Goal: Information Seeking & Learning: Learn about a topic

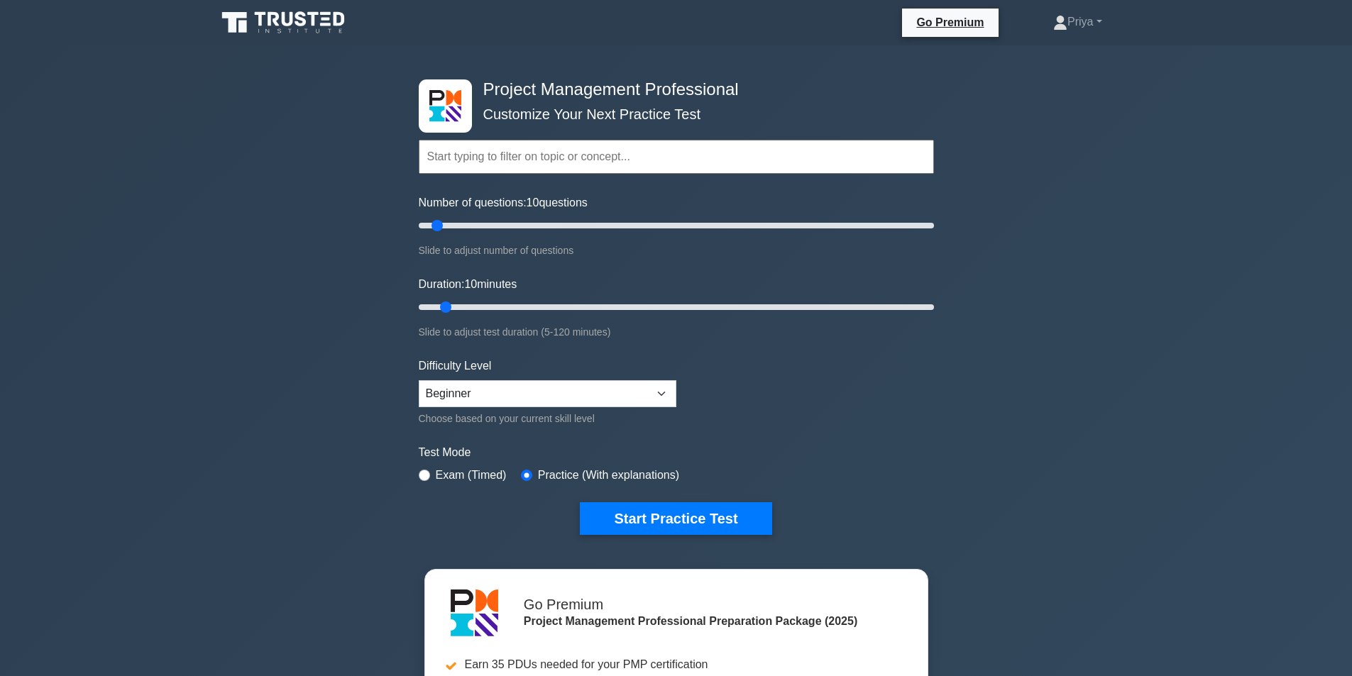
click at [1351, 38] on nav "Go Premium Priya Profile" at bounding box center [676, 22] width 1352 height 45
click at [1351, 40] on nav "Go Premium Priya Profile" at bounding box center [676, 22] width 1352 height 45
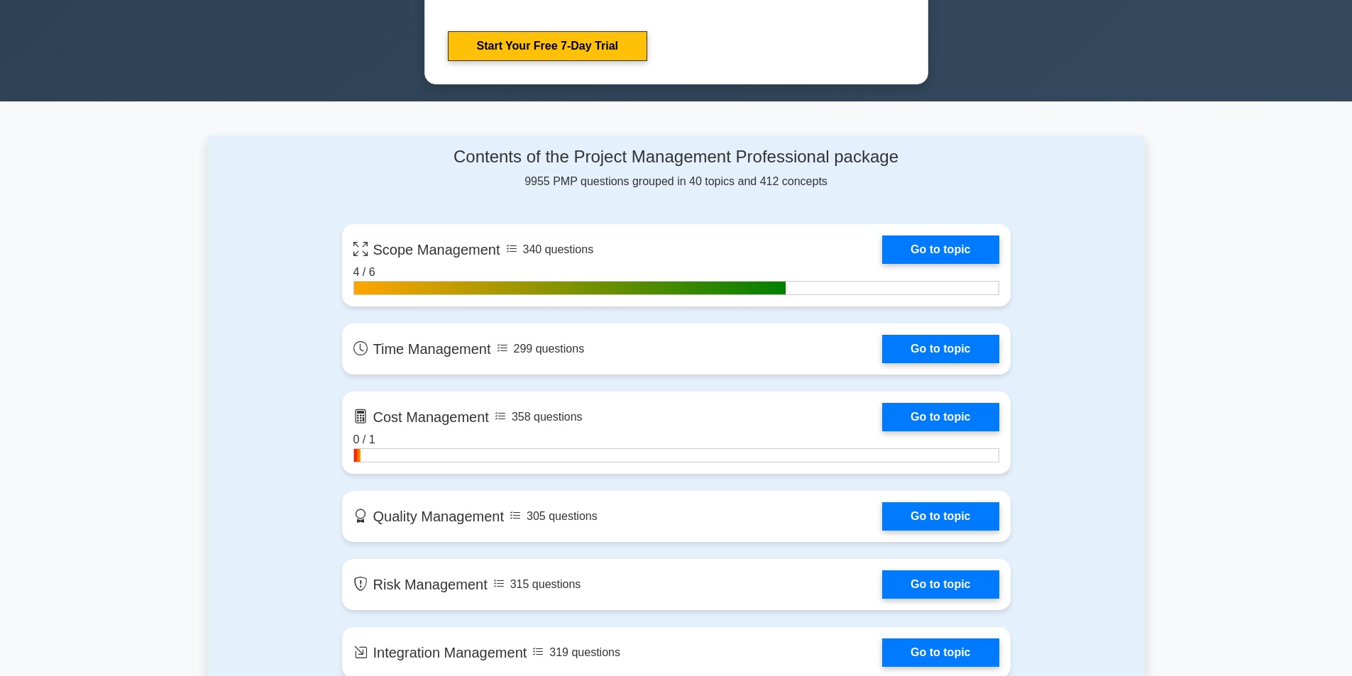
scroll to position [888, 0]
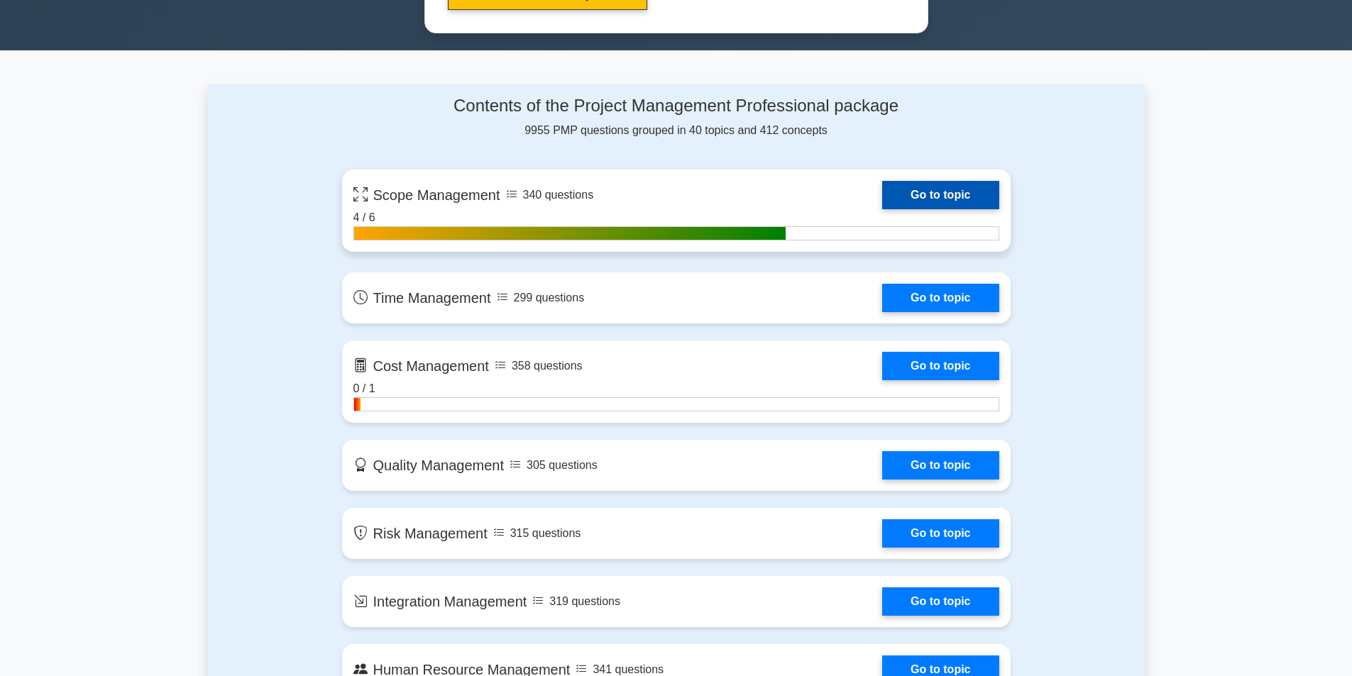
click at [888, 192] on link "Go to topic" at bounding box center [940, 195] width 116 height 28
click at [909, 195] on link "Go to topic" at bounding box center [940, 195] width 116 height 28
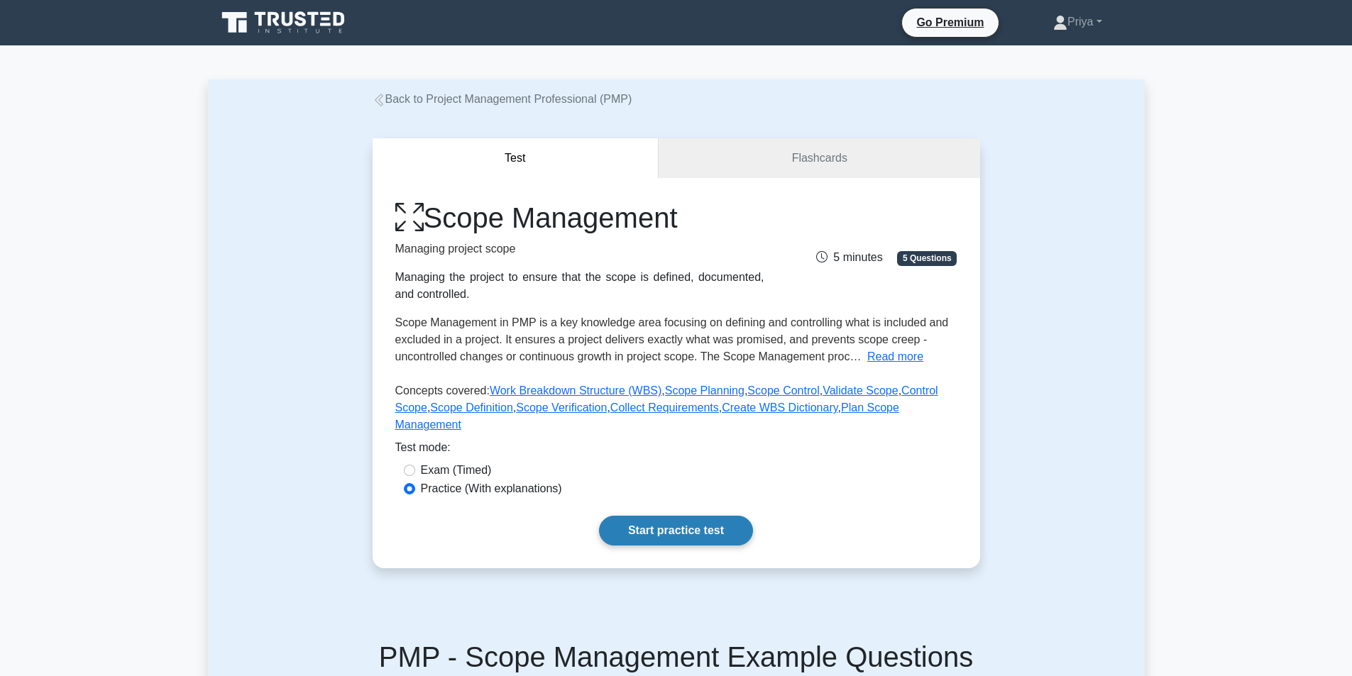
click at [706, 518] on link "Start practice test" at bounding box center [676, 531] width 154 height 30
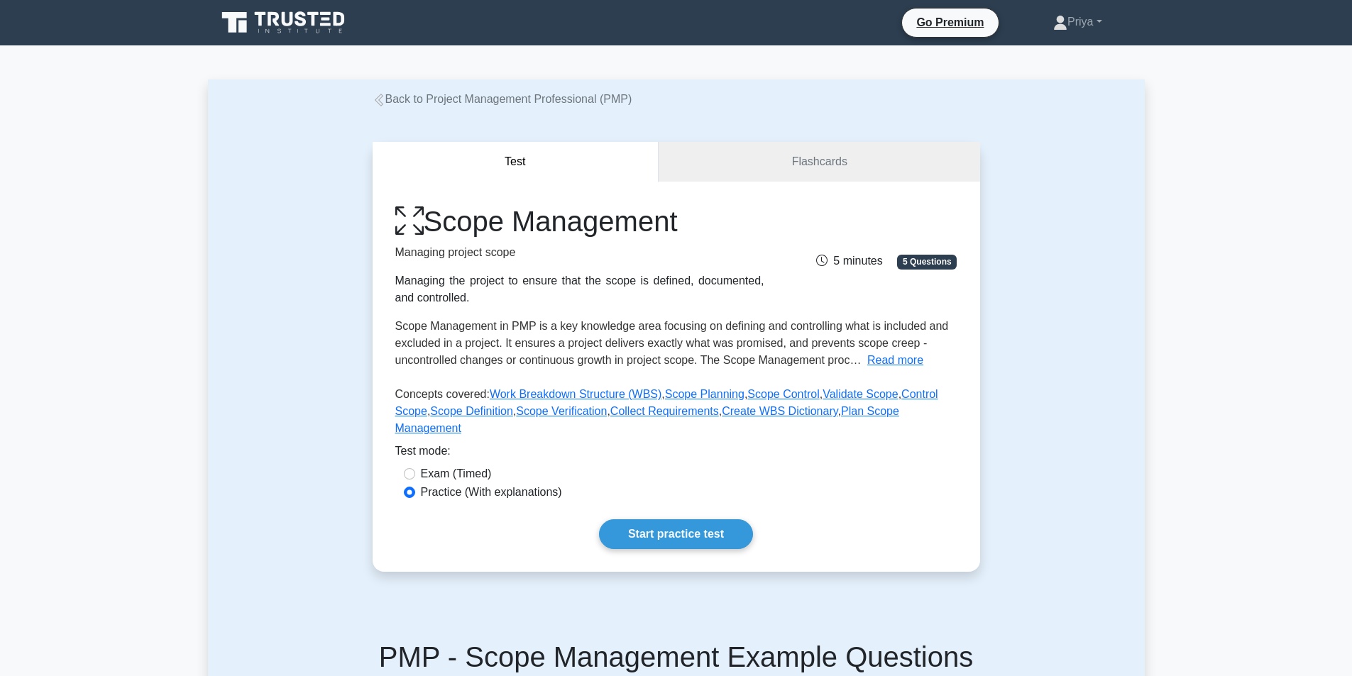
drag, startPoint x: 1351, startPoint y: 242, endPoint x: 1347, endPoint y: 307, distance: 65.4
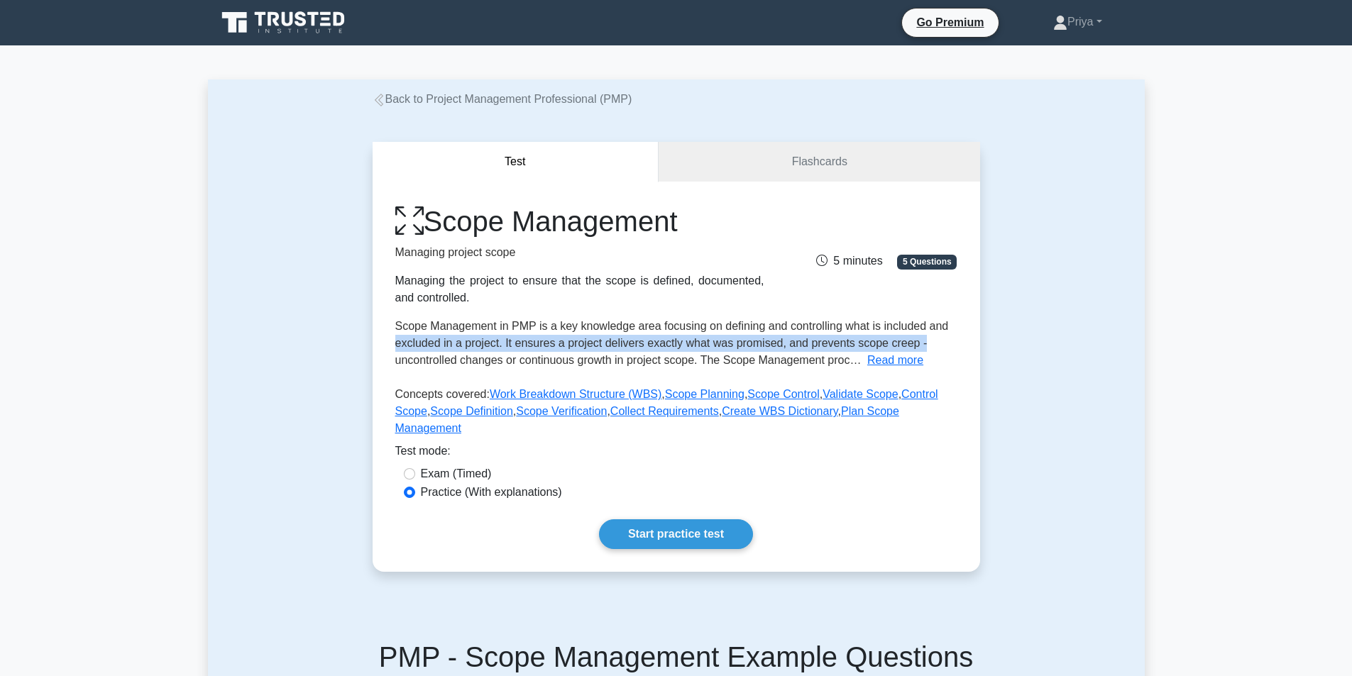
drag, startPoint x: 1344, startPoint y: 339, endPoint x: 1340, endPoint y: 250, distance: 88.8
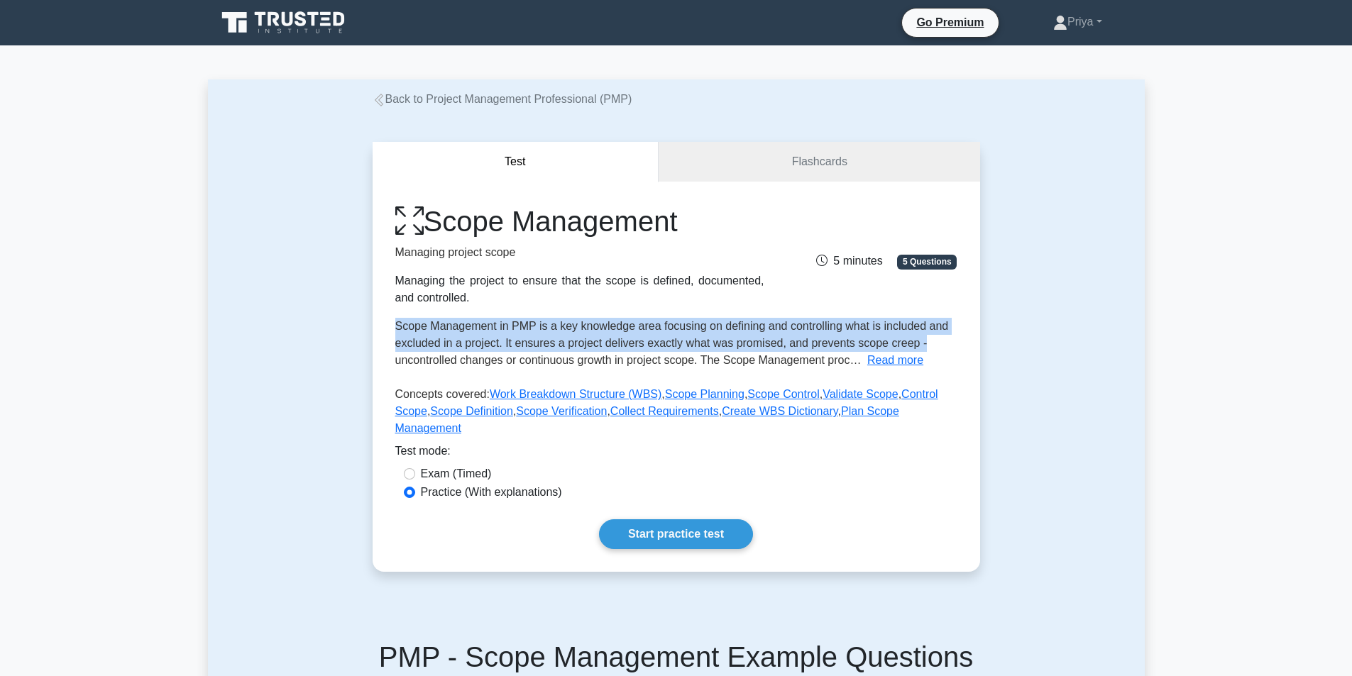
drag, startPoint x: 1351, startPoint y: 214, endPoint x: 1355, endPoint y: 338, distance: 124.3
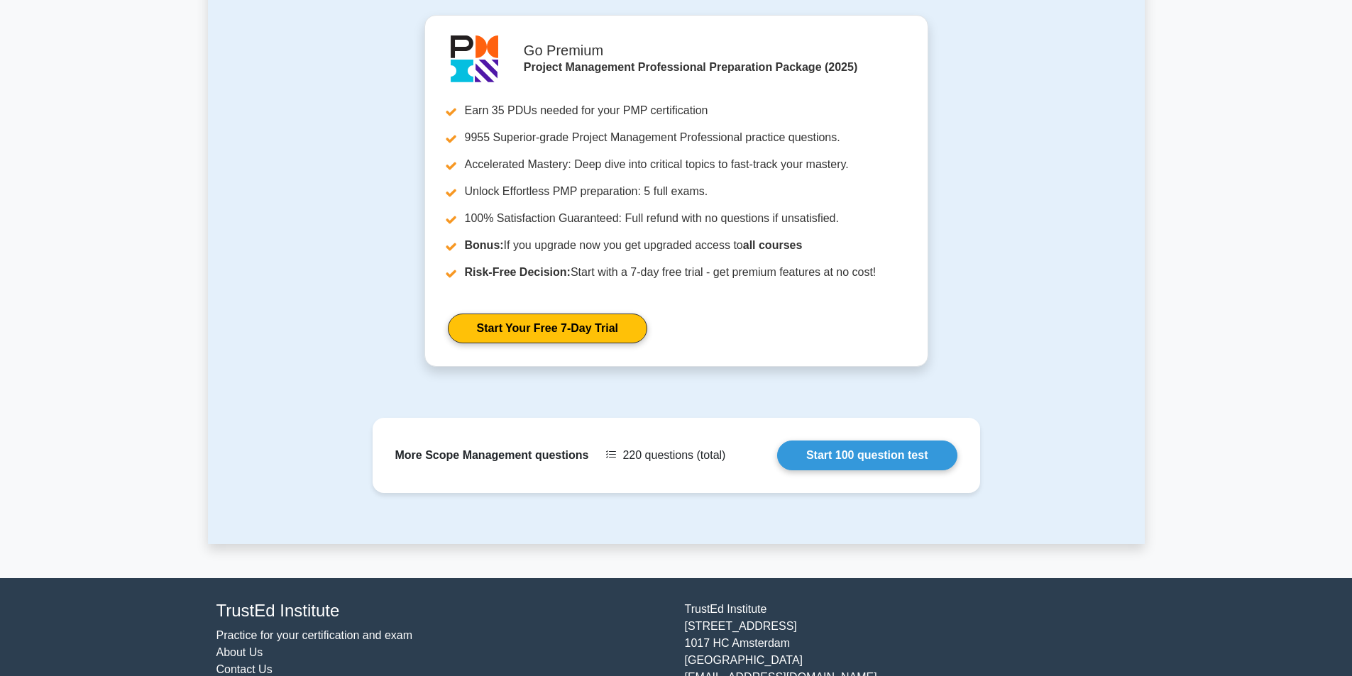
scroll to position [1072, 0]
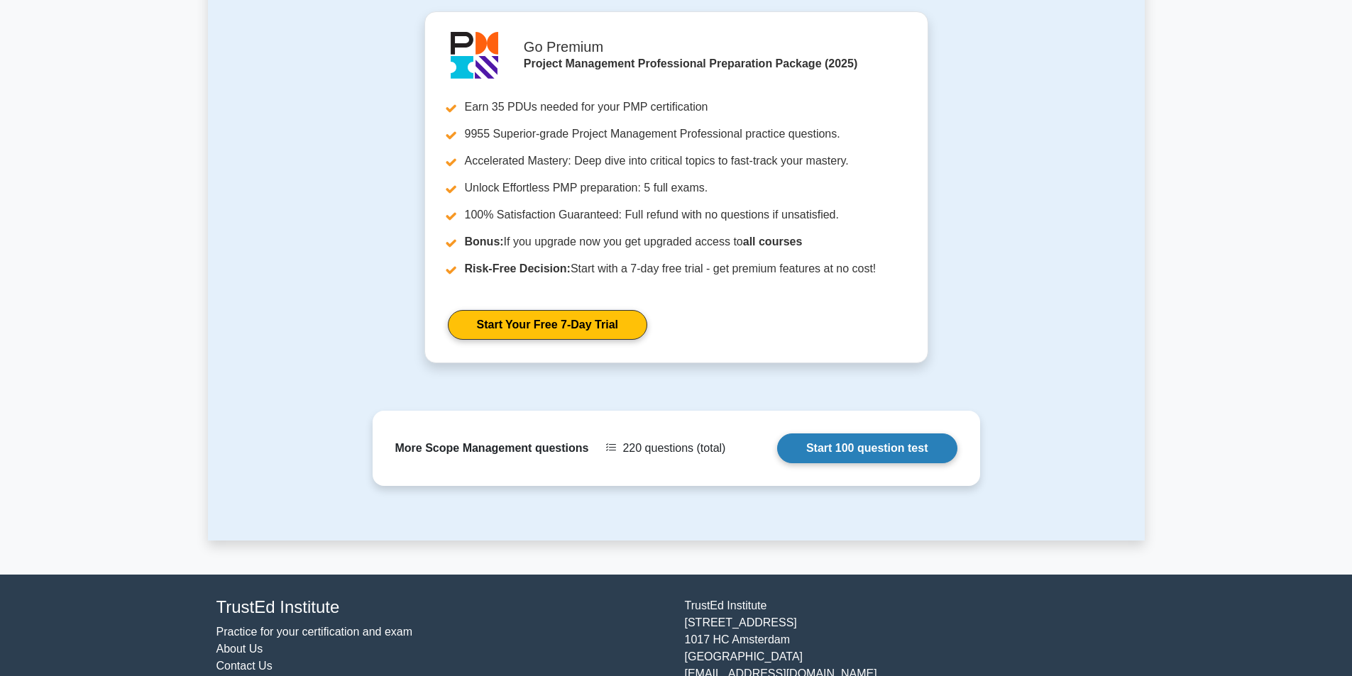
click at [895, 434] on link "Start 100 question test" at bounding box center [867, 449] width 180 height 30
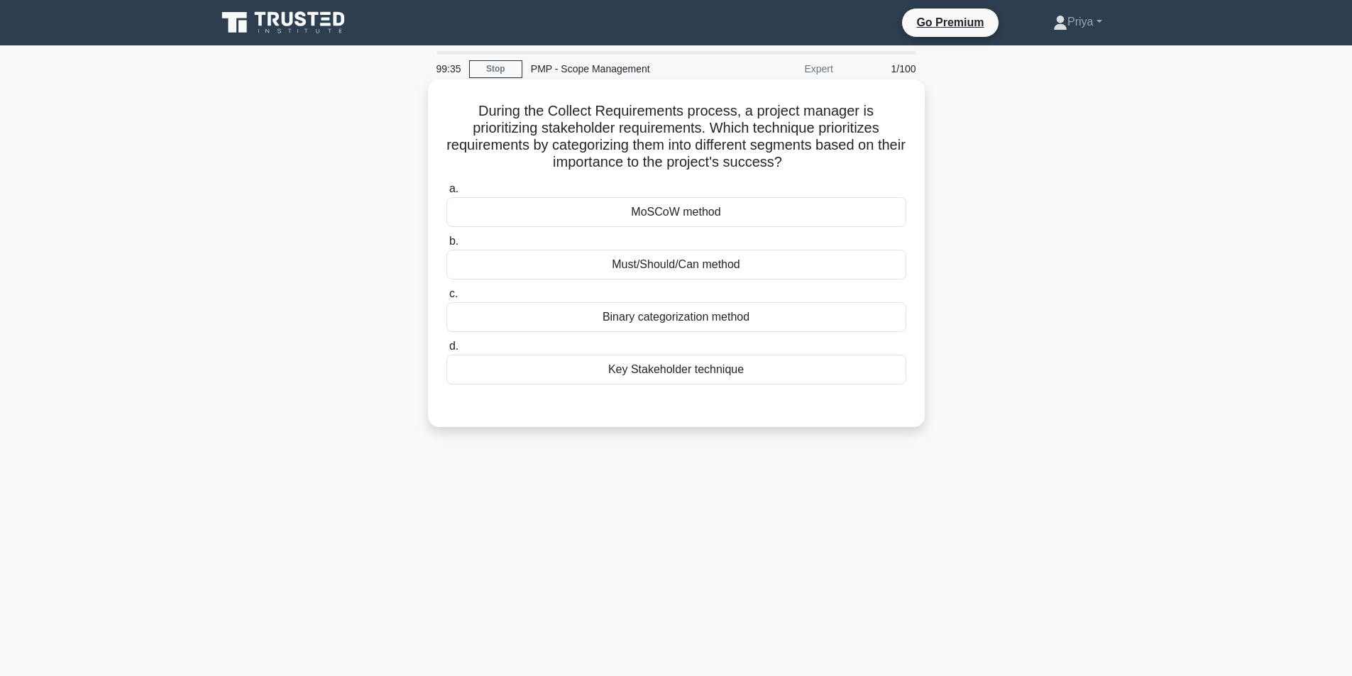
click at [749, 216] on div "MoSCoW method" at bounding box center [676, 212] width 460 height 30
click at [446, 194] on input "a. MoSCoW method" at bounding box center [446, 189] width 0 height 9
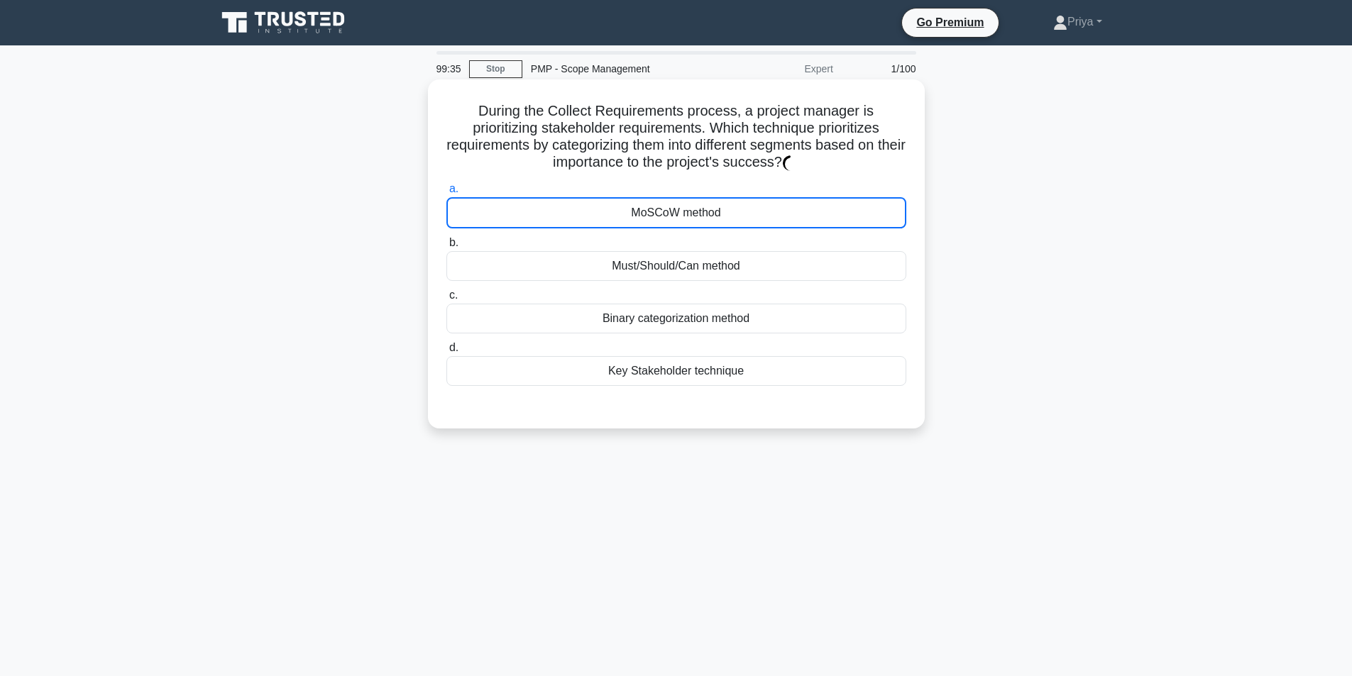
click at [749, 216] on div "MoSCoW method" at bounding box center [676, 212] width 460 height 31
click at [446, 194] on input "a. MoSCoW method" at bounding box center [446, 189] width 0 height 9
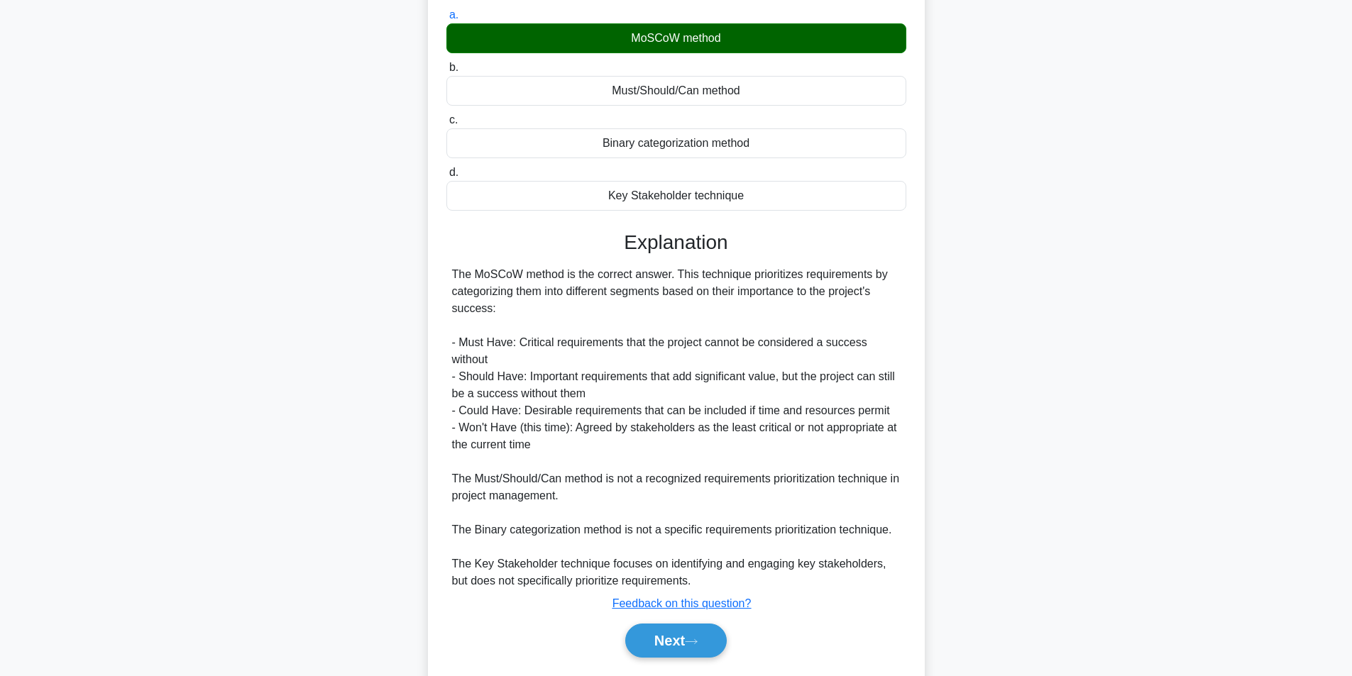
scroll to position [216, 0]
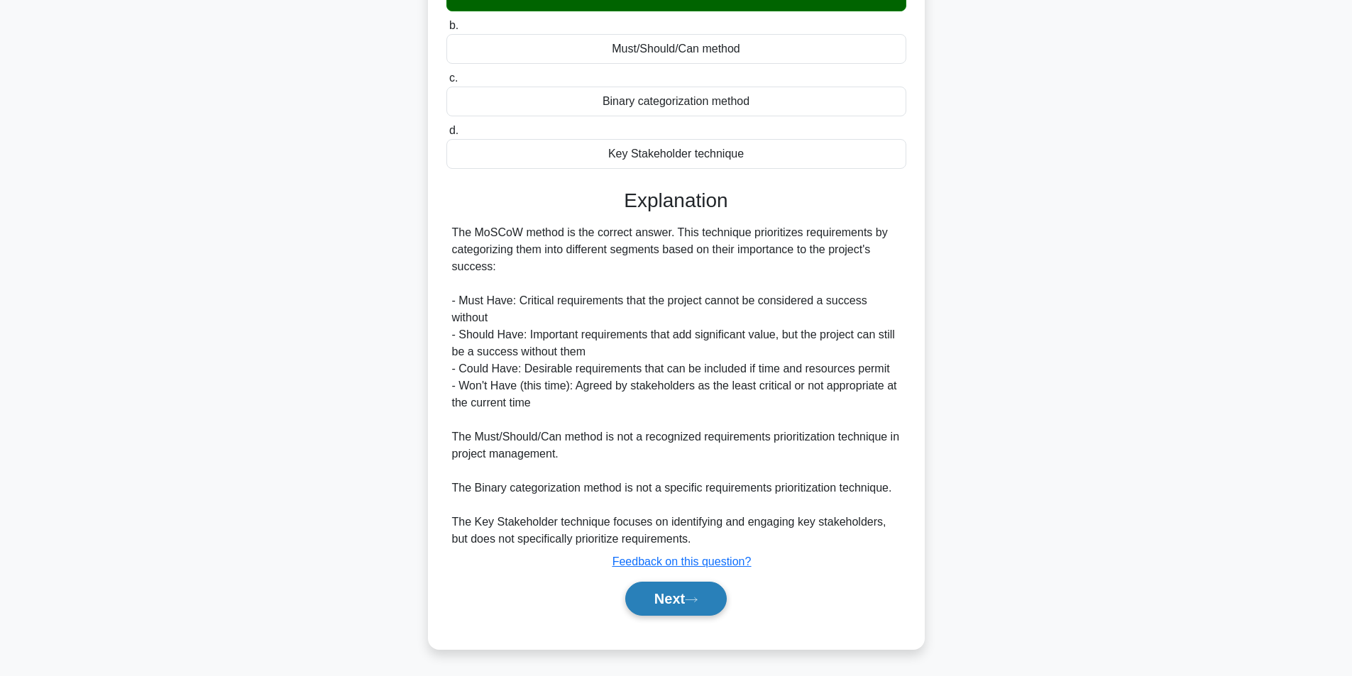
click at [672, 599] on button "Next" at bounding box center [676, 599] width 102 height 34
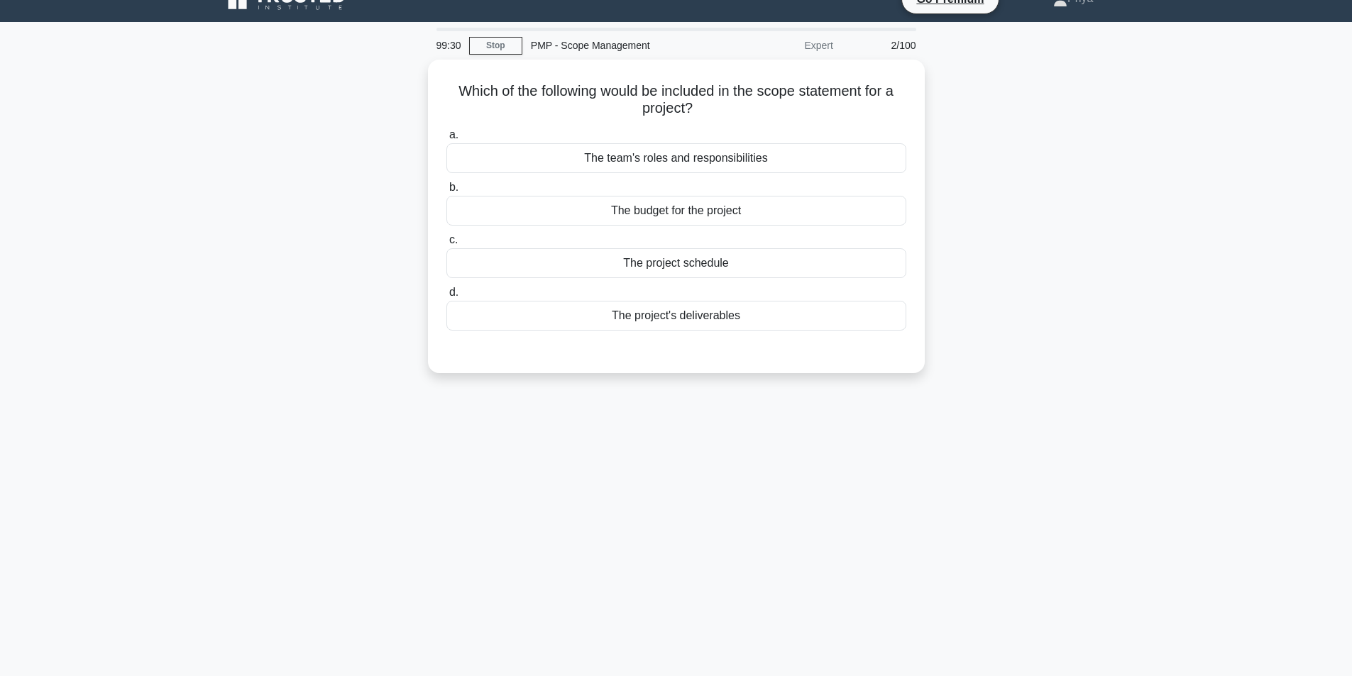
scroll to position [3, 0]
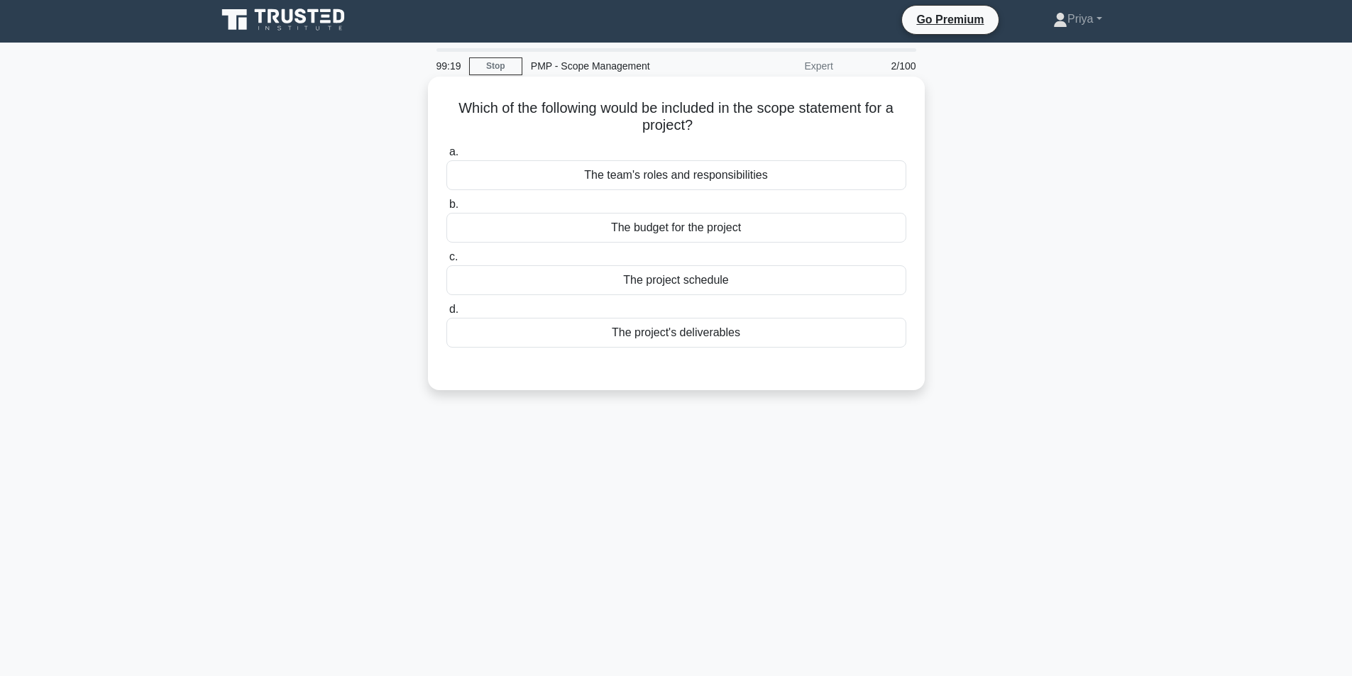
click at [685, 337] on div "The project's deliverables" at bounding box center [676, 333] width 460 height 30
click at [446, 314] on input "d. The project's deliverables" at bounding box center [446, 309] width 0 height 9
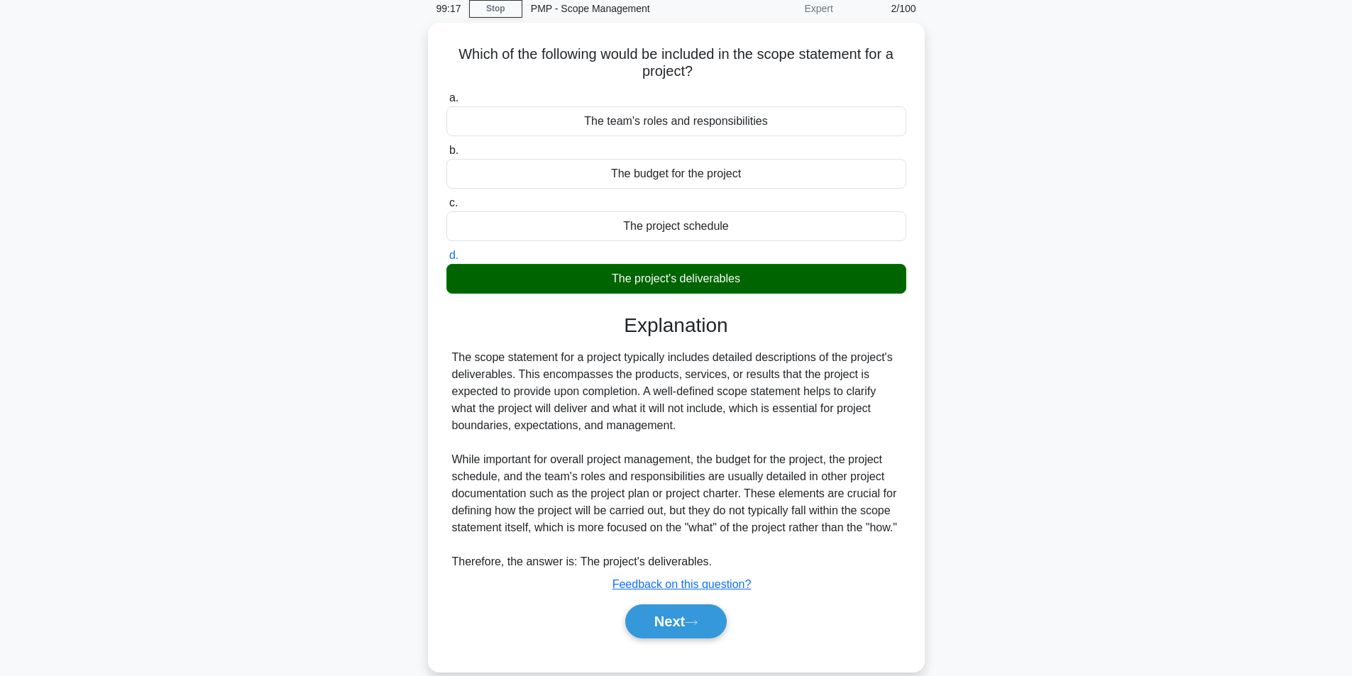
scroll to position [97, 0]
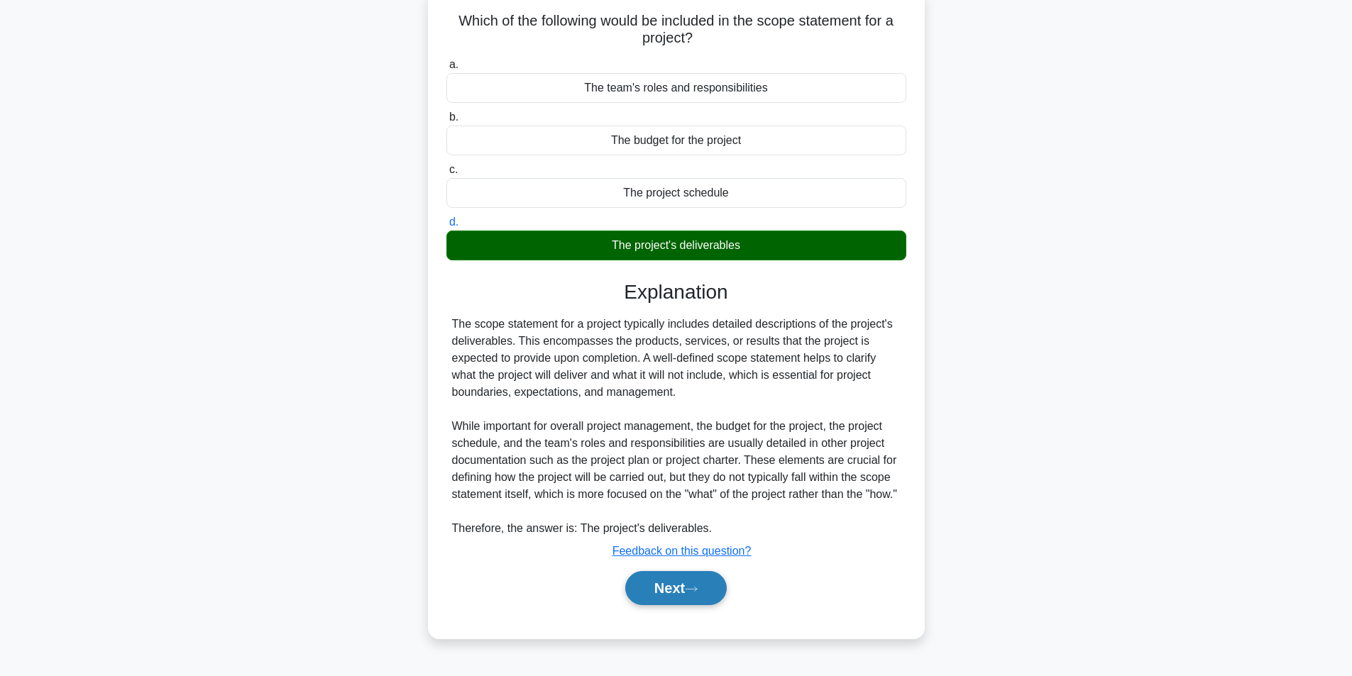
click at [649, 599] on button "Next" at bounding box center [676, 588] width 102 height 34
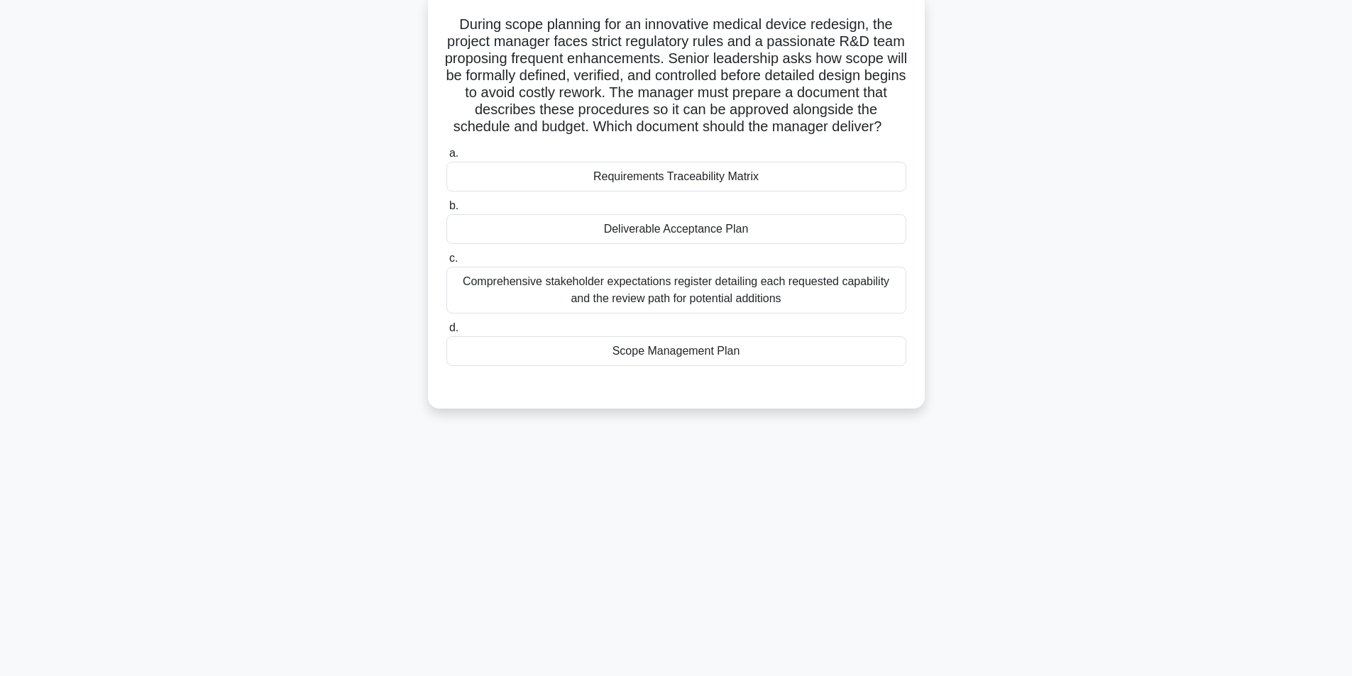
scroll to position [0, 0]
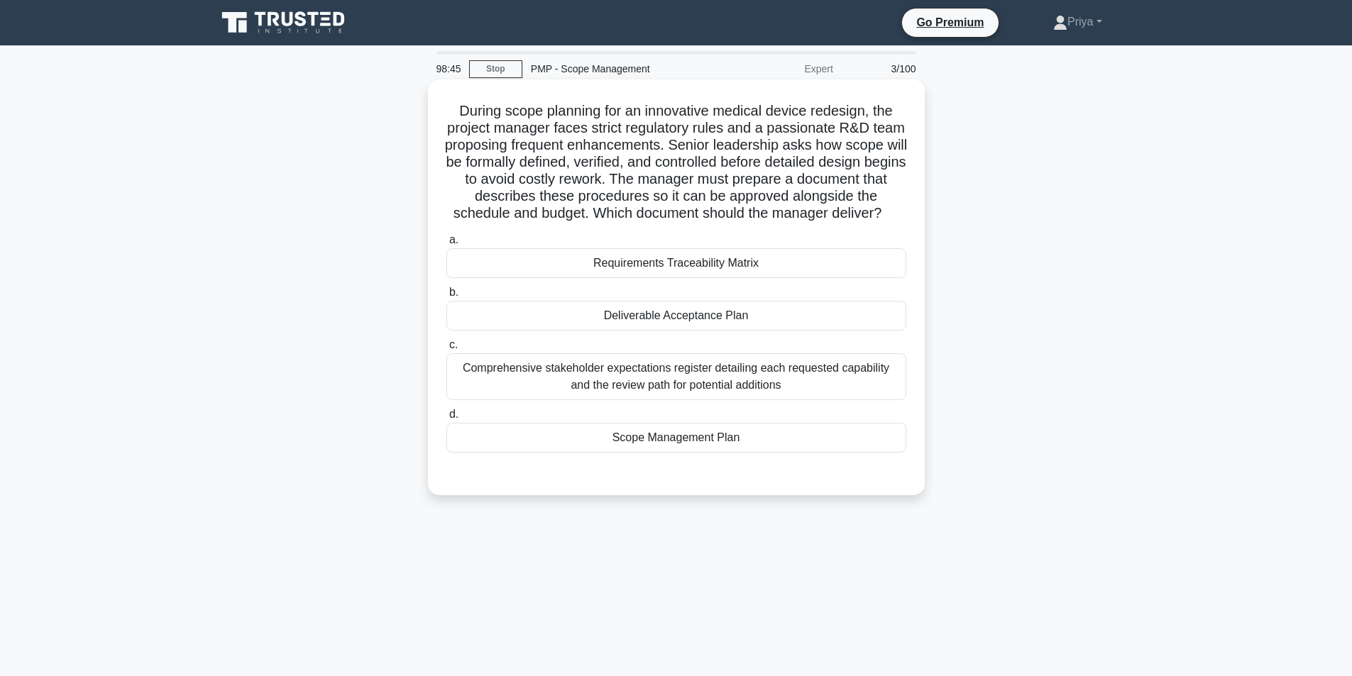
click at [695, 453] on div "Scope Management Plan" at bounding box center [676, 438] width 460 height 30
click at [446, 419] on input "d. Scope Management Plan" at bounding box center [446, 414] width 0 height 9
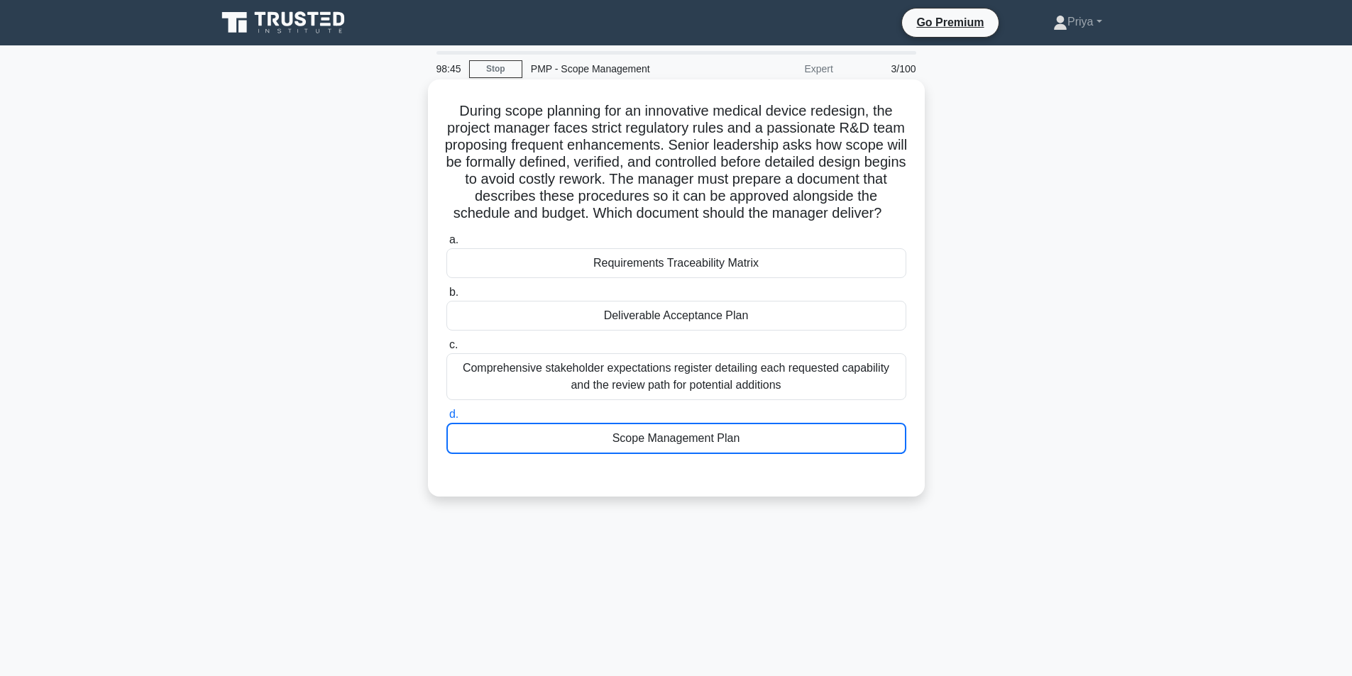
click at [695, 454] on div "Scope Management Plan" at bounding box center [676, 438] width 460 height 31
click at [446, 419] on input "d. Scope Management Plan" at bounding box center [446, 414] width 0 height 9
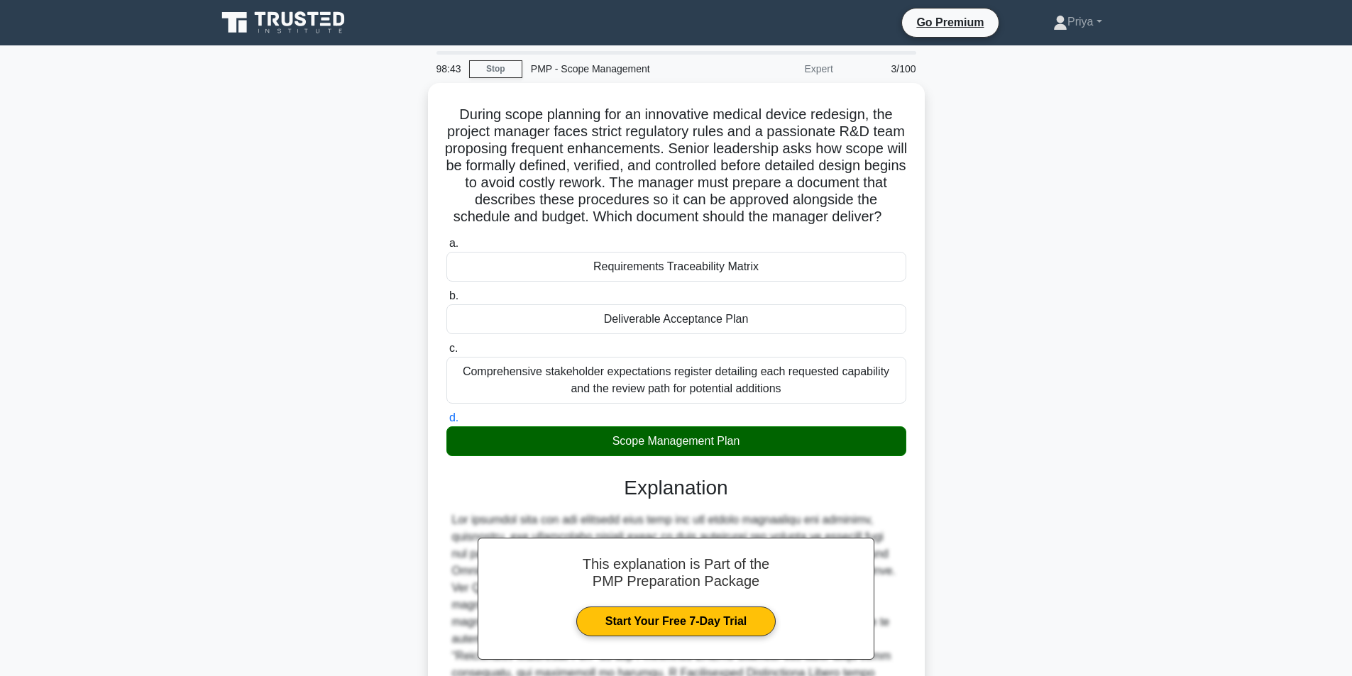
scroll to position [216, 0]
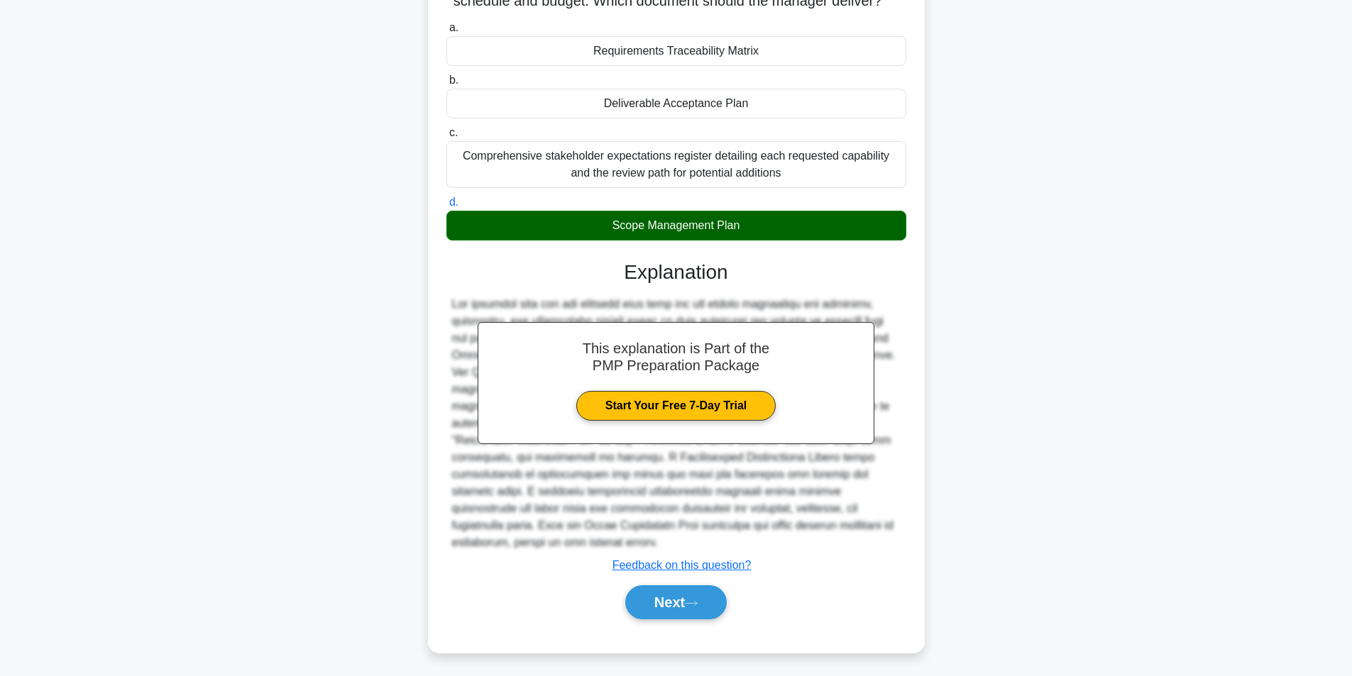
click at [1351, 647] on main "98:43 Stop PMP - Scope Management Expert 3/100 During scope planning for an inn…" at bounding box center [676, 253] width 1352 height 846
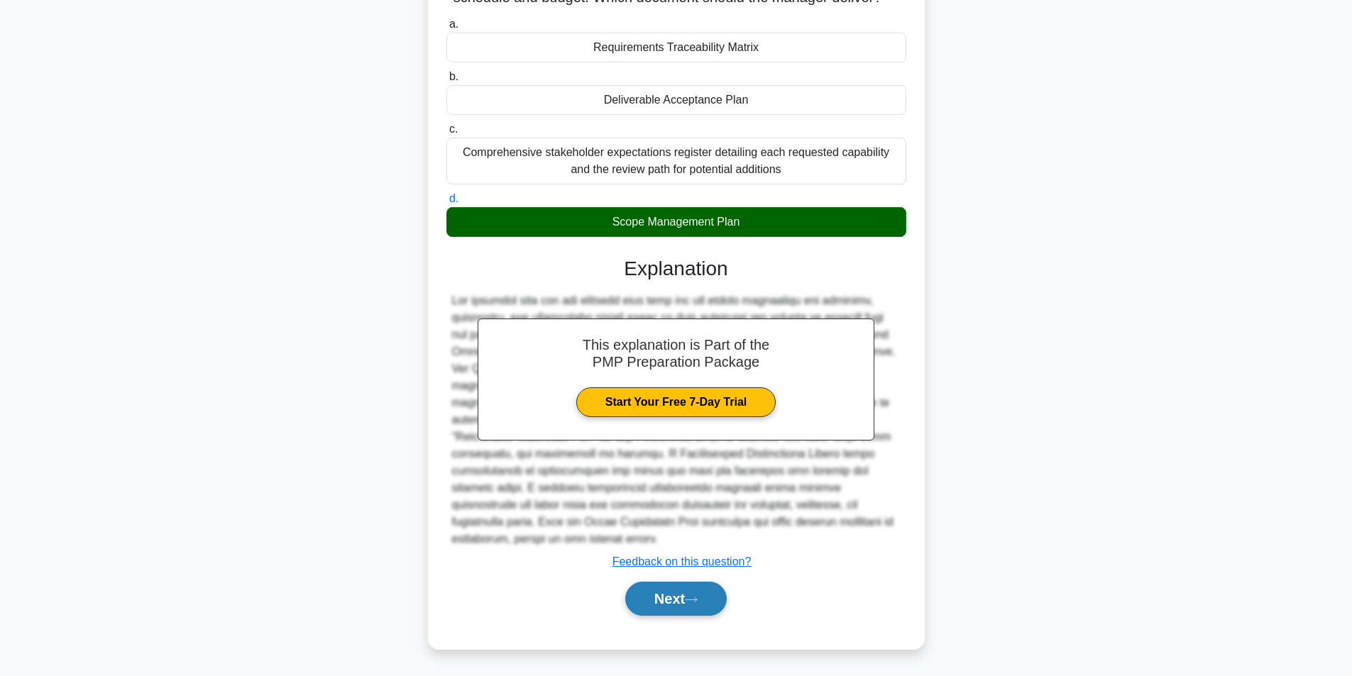
click at [696, 595] on button "Next" at bounding box center [676, 599] width 102 height 34
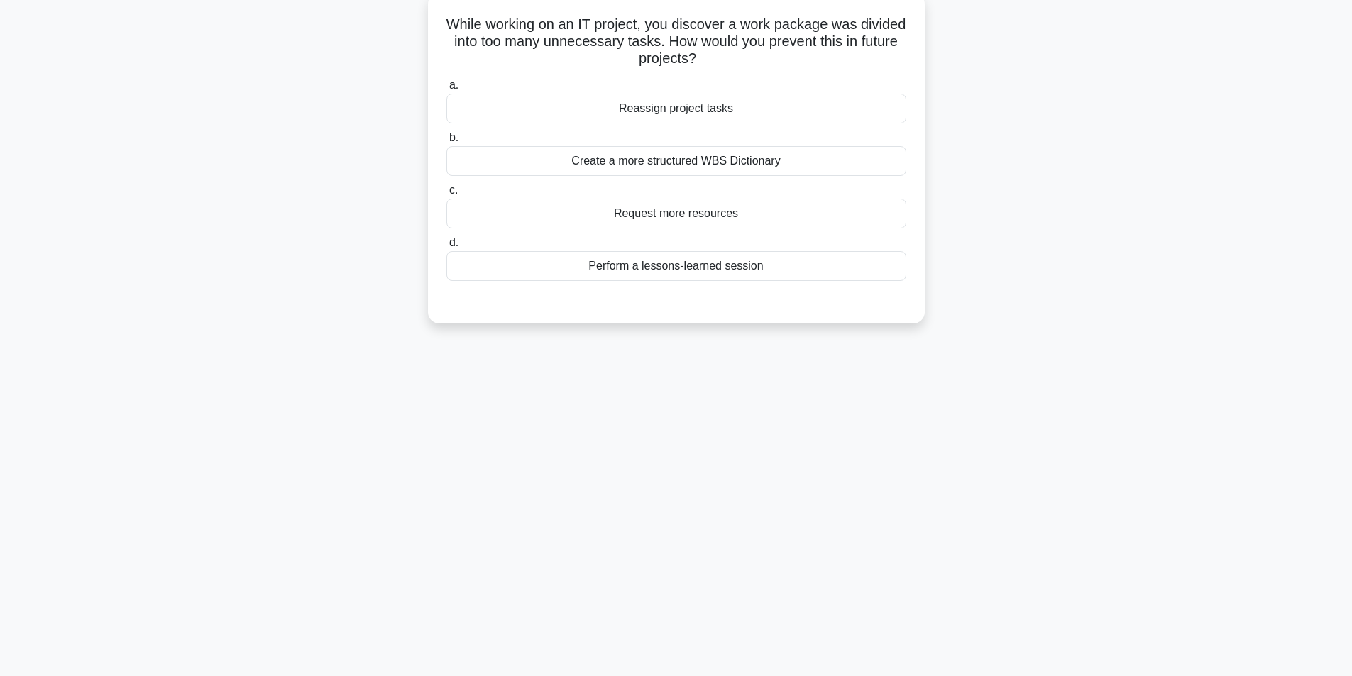
scroll to position [0, 0]
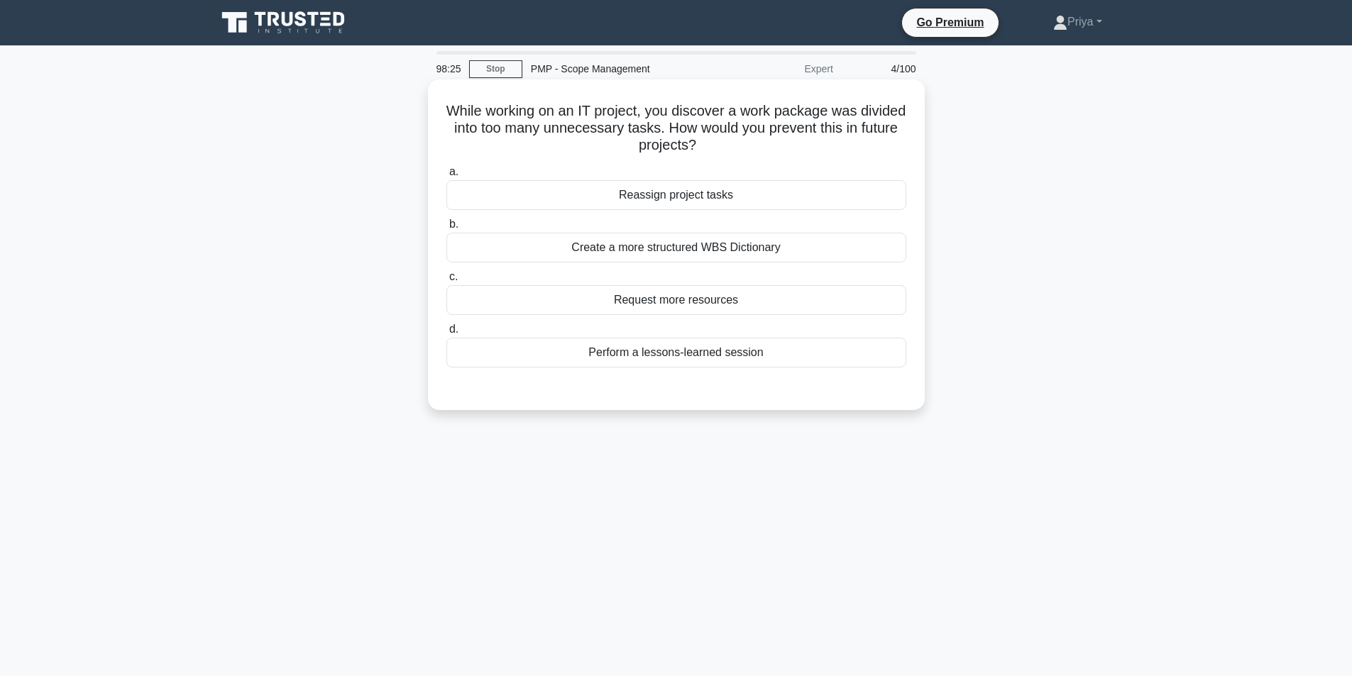
click at [746, 256] on div "Create a more structured WBS Dictionary" at bounding box center [676, 248] width 460 height 30
click at [446, 229] on input "b. Create a more structured WBS Dictionary" at bounding box center [446, 224] width 0 height 9
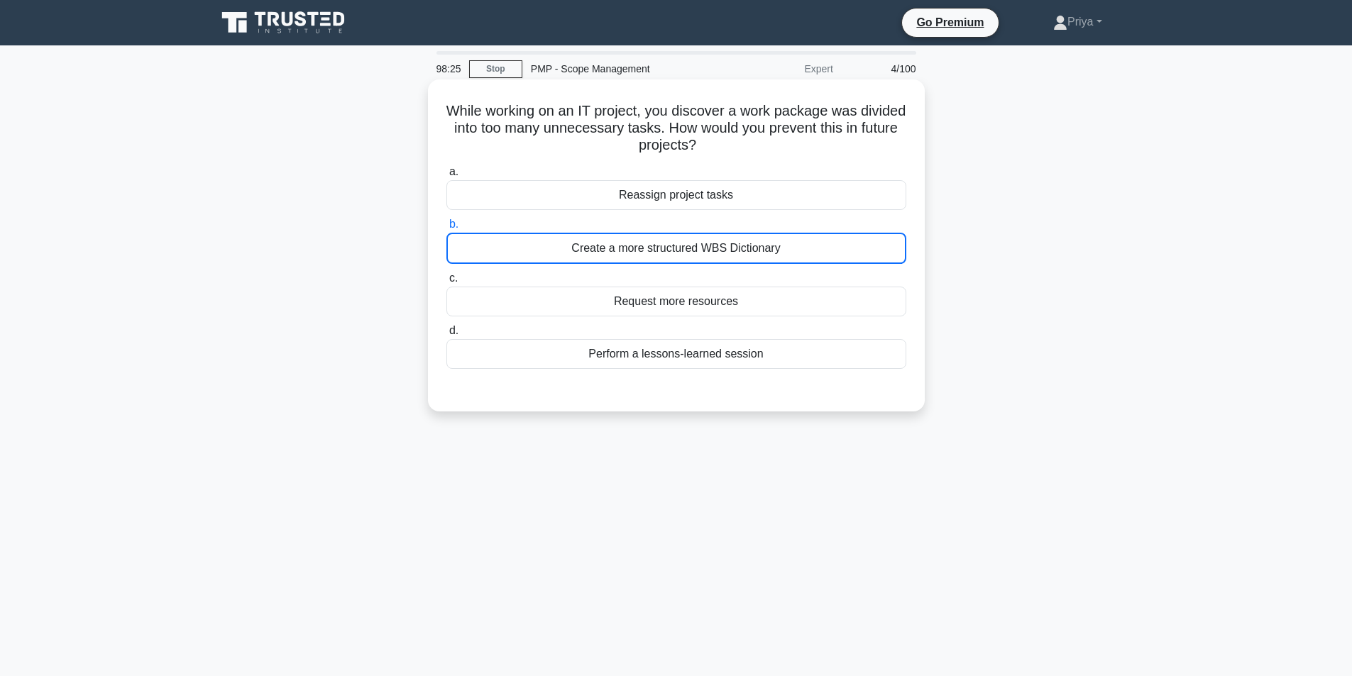
click at [746, 256] on div "Create a more structured WBS Dictionary" at bounding box center [676, 248] width 460 height 31
click at [446, 229] on input "b. Create a more structured WBS Dictionary" at bounding box center [446, 224] width 0 height 9
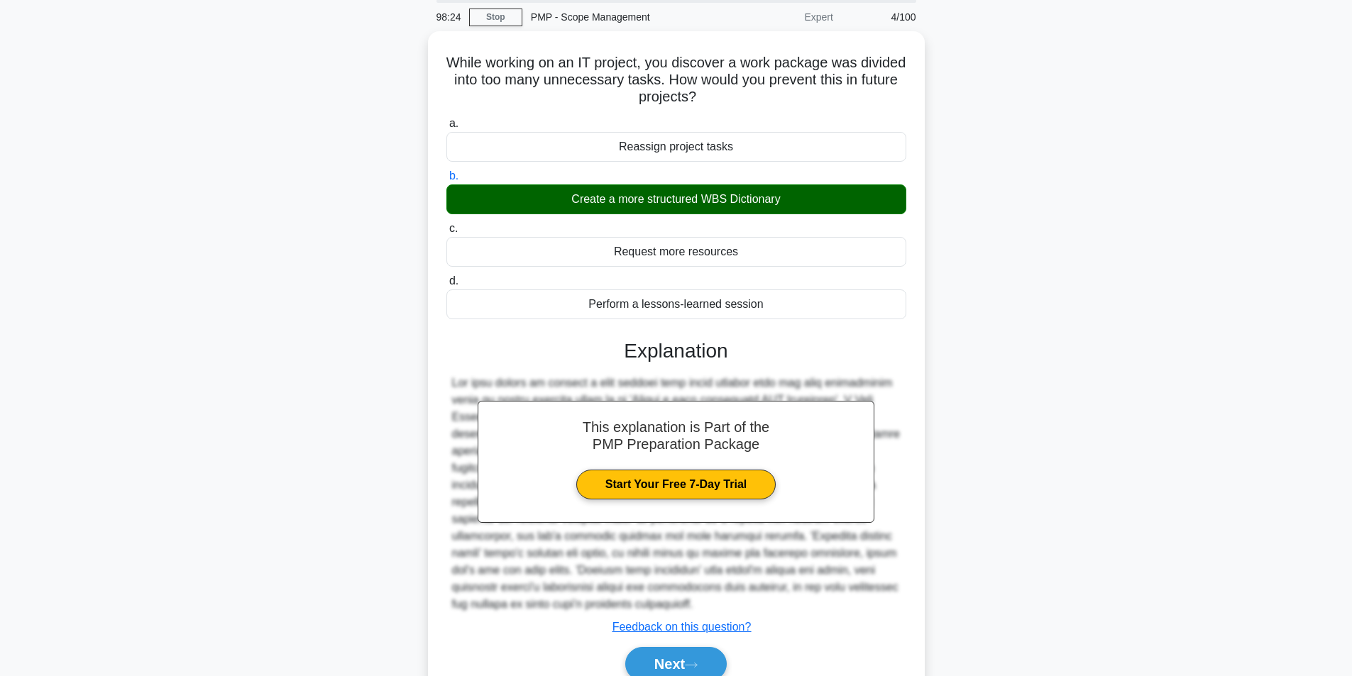
scroll to position [114, 0]
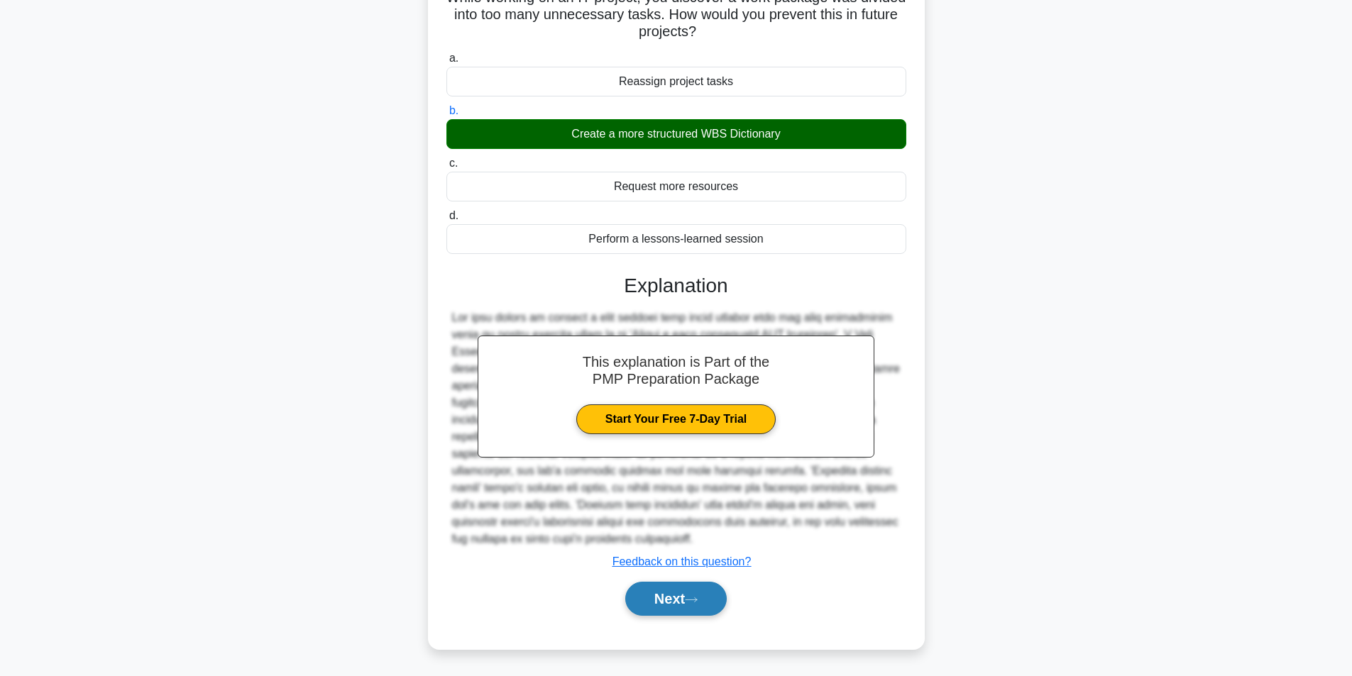
click at [668, 600] on button "Next" at bounding box center [676, 599] width 102 height 34
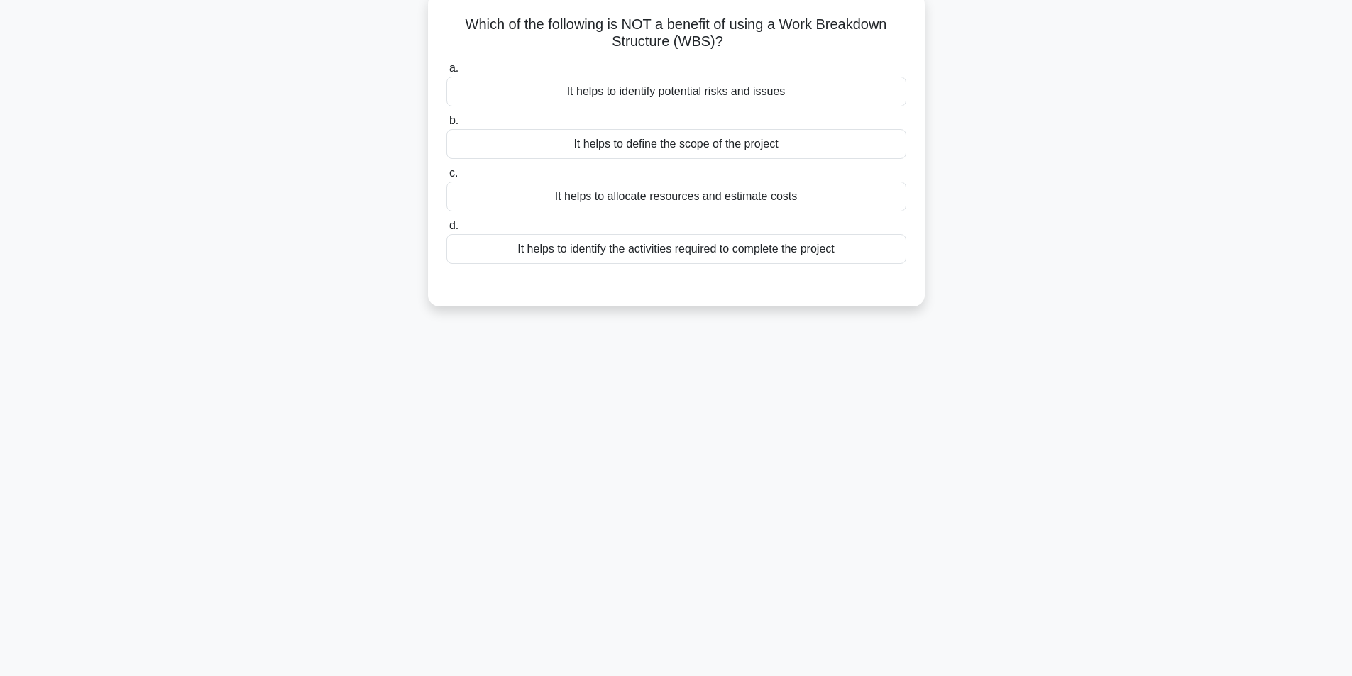
scroll to position [0, 0]
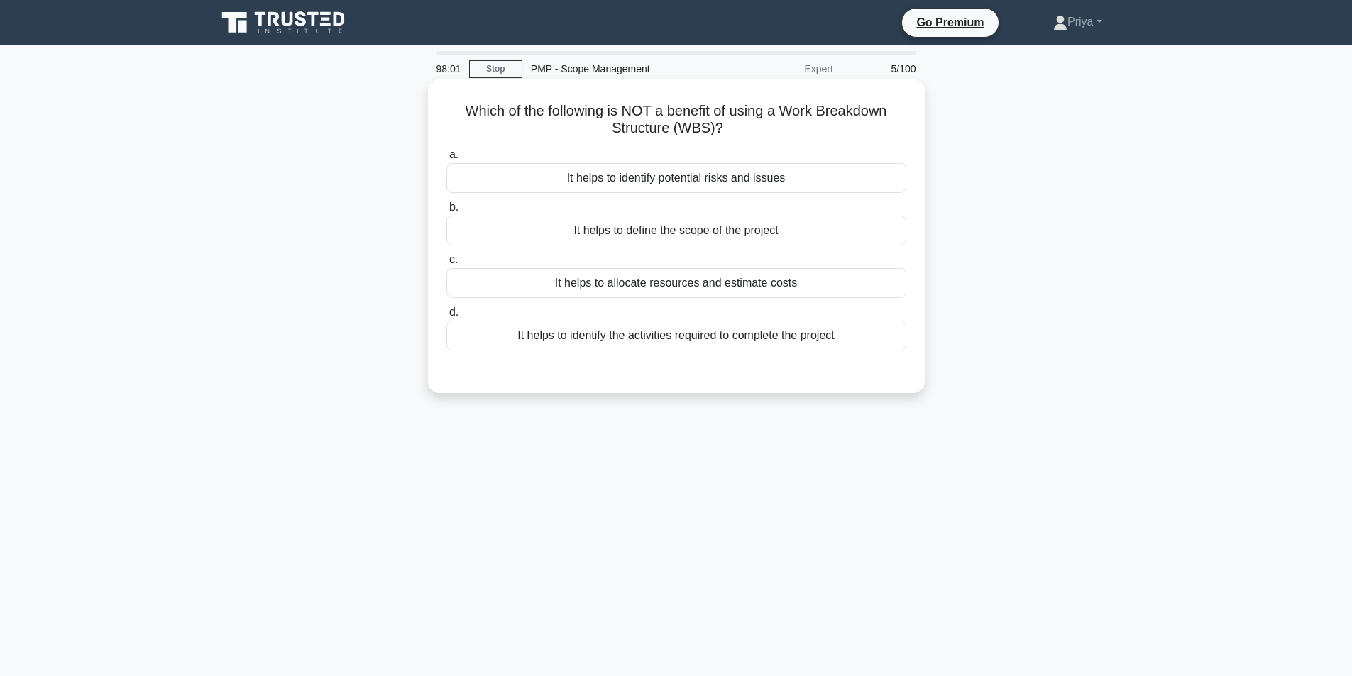
click at [728, 234] on div "It helps to define the scope of the project" at bounding box center [676, 231] width 460 height 30
click at [446, 212] on input "b. It helps to define the scope of the project" at bounding box center [446, 207] width 0 height 9
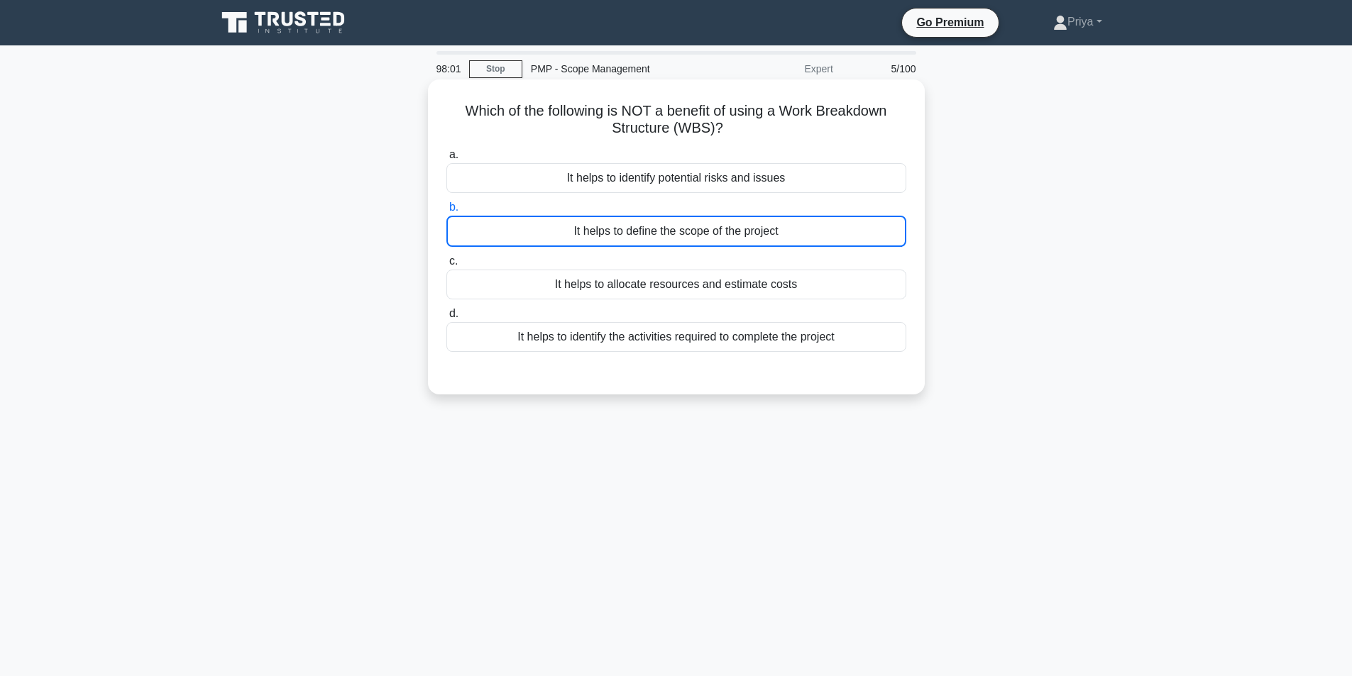
click at [728, 234] on div "It helps to define the scope of the project" at bounding box center [676, 231] width 460 height 31
click at [446, 212] on input "b. It helps to define the scope of the project" at bounding box center [446, 207] width 0 height 9
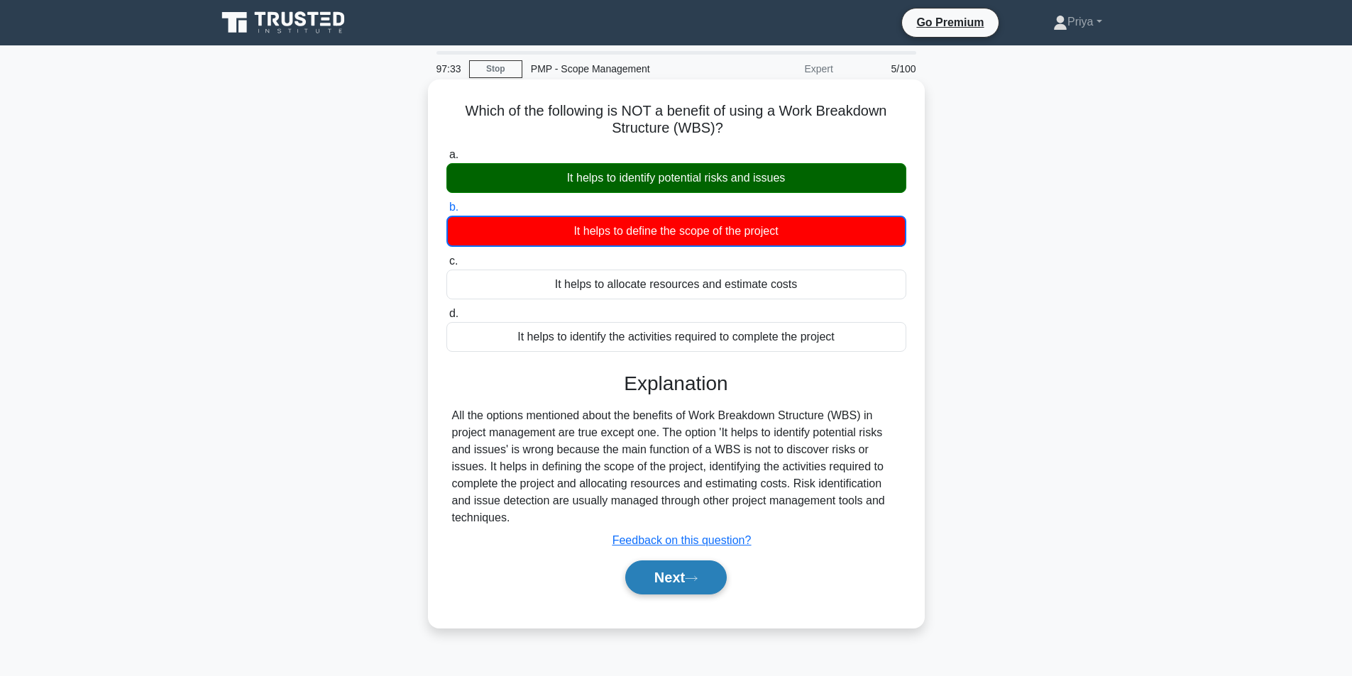
click at [682, 580] on button "Next" at bounding box center [676, 578] width 102 height 34
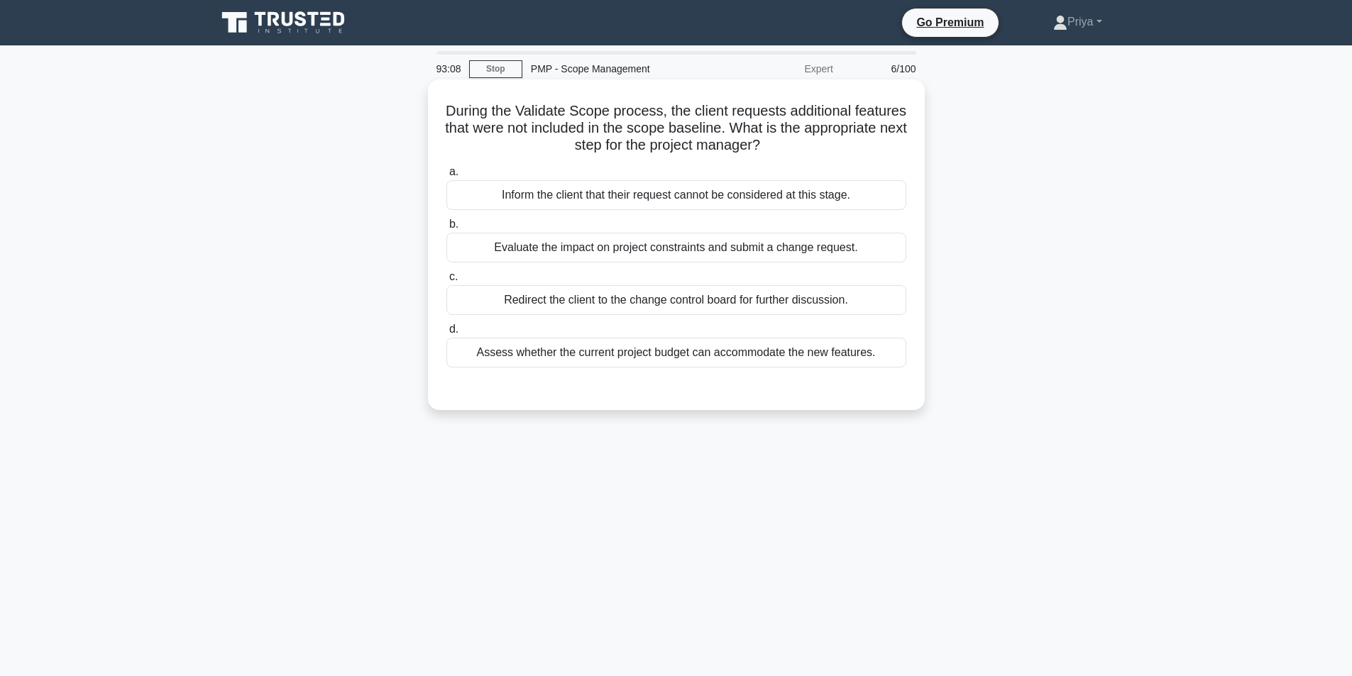
click at [663, 251] on div "Evaluate the impact on project constraints and submit a change request." at bounding box center [676, 248] width 460 height 30
click at [446, 229] on input "b. Evaluate the impact on project constraints and submit a change request." at bounding box center [446, 224] width 0 height 9
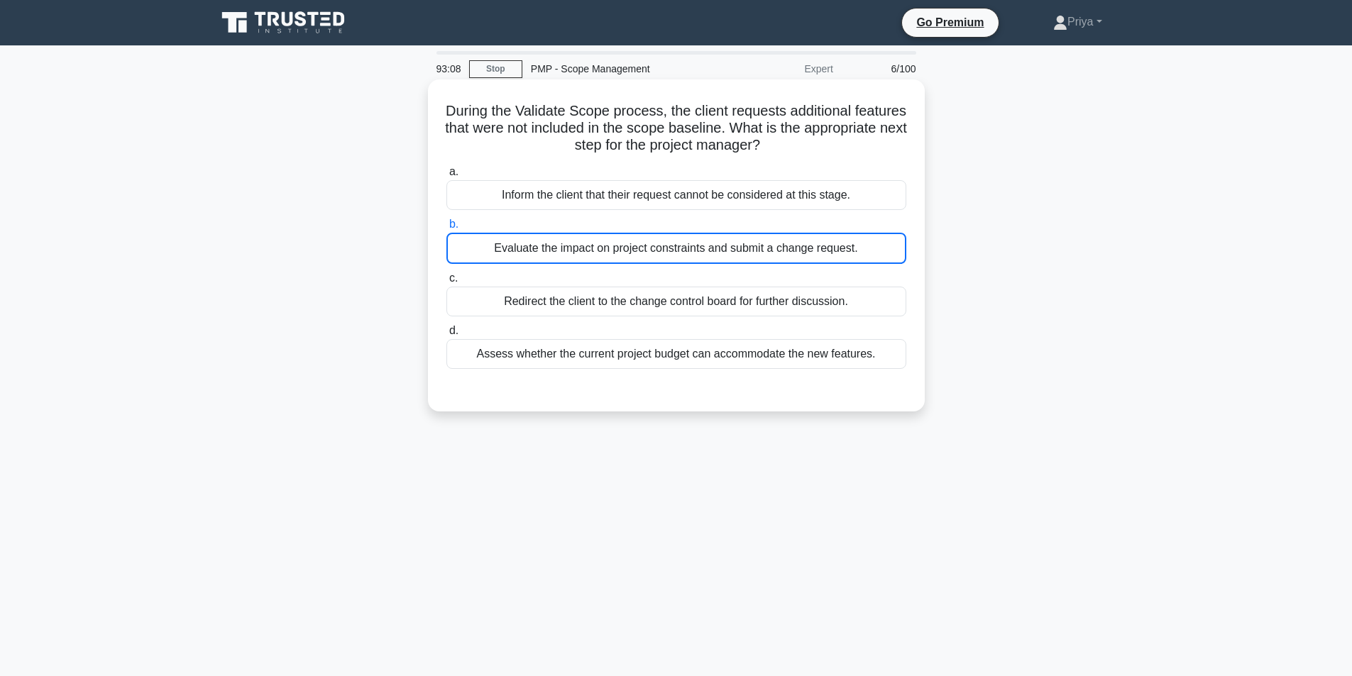
click at [663, 251] on div "Evaluate the impact on project constraints and submit a change request." at bounding box center [676, 248] width 460 height 31
click at [446, 229] on input "b. Evaluate the impact on project constraints and submit a change request." at bounding box center [446, 224] width 0 height 9
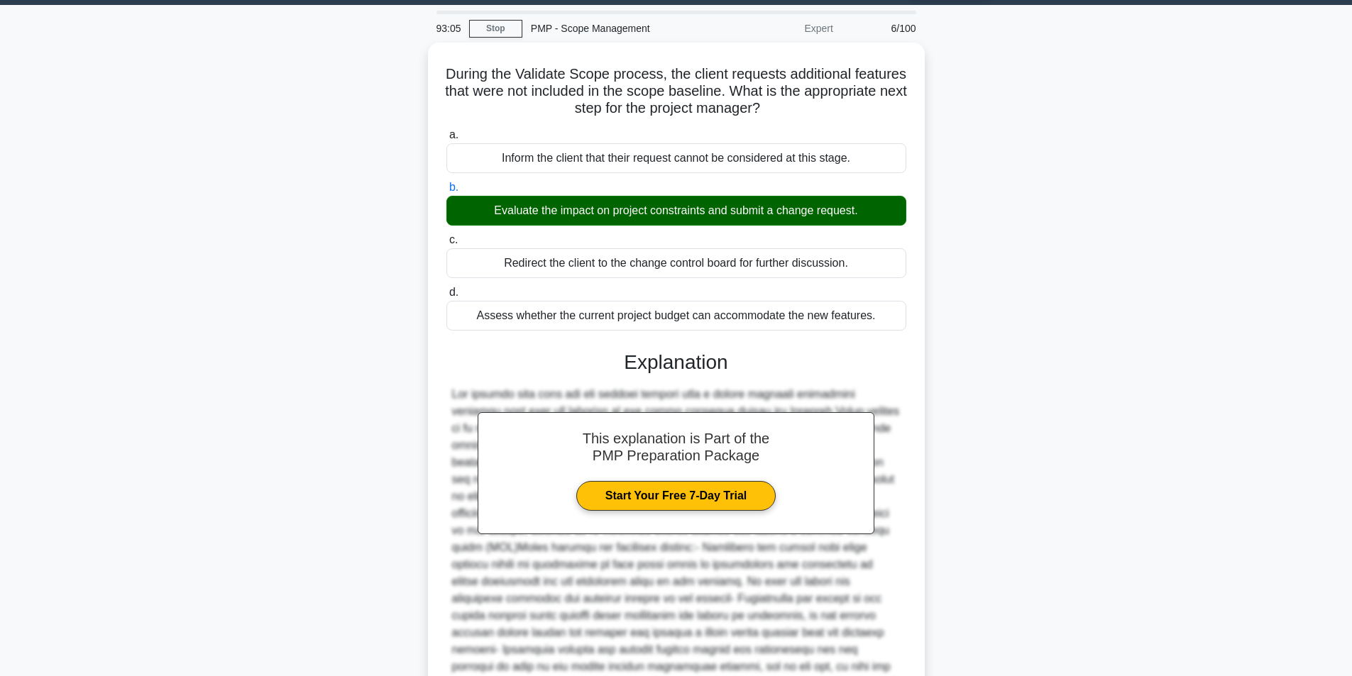
scroll to position [182, 0]
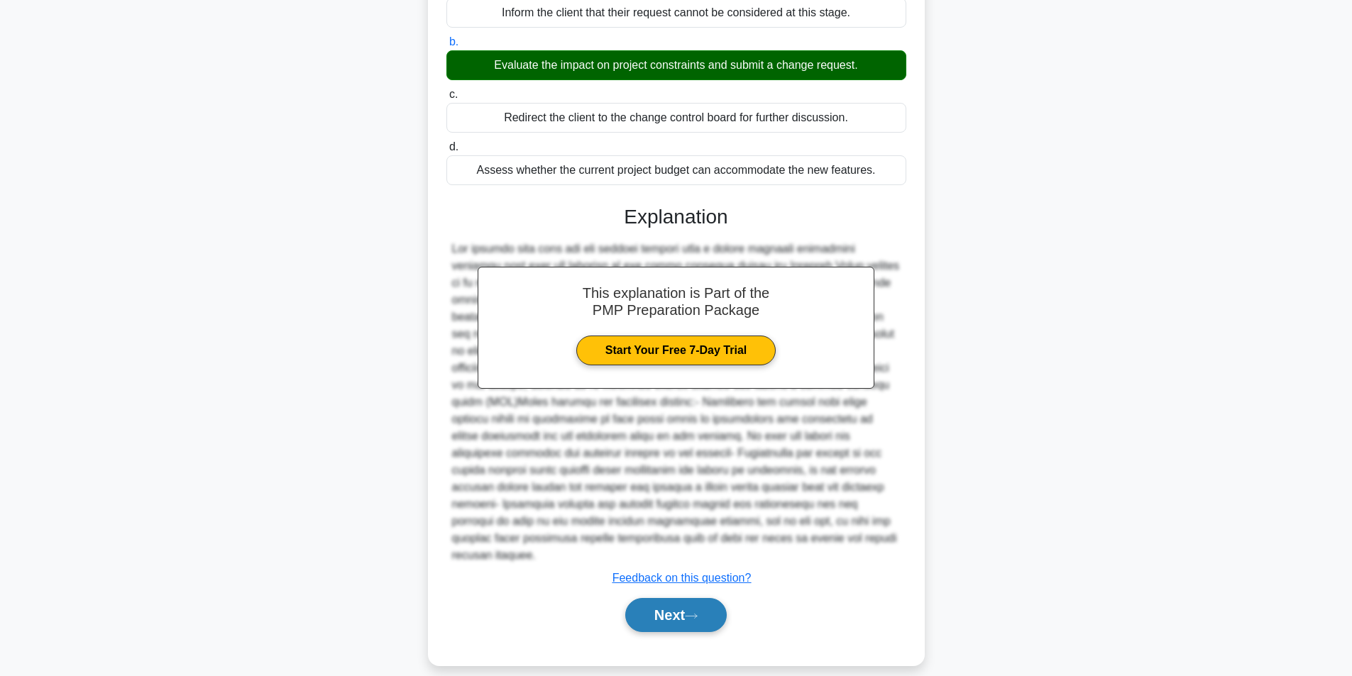
click at [679, 604] on button "Next" at bounding box center [676, 615] width 102 height 34
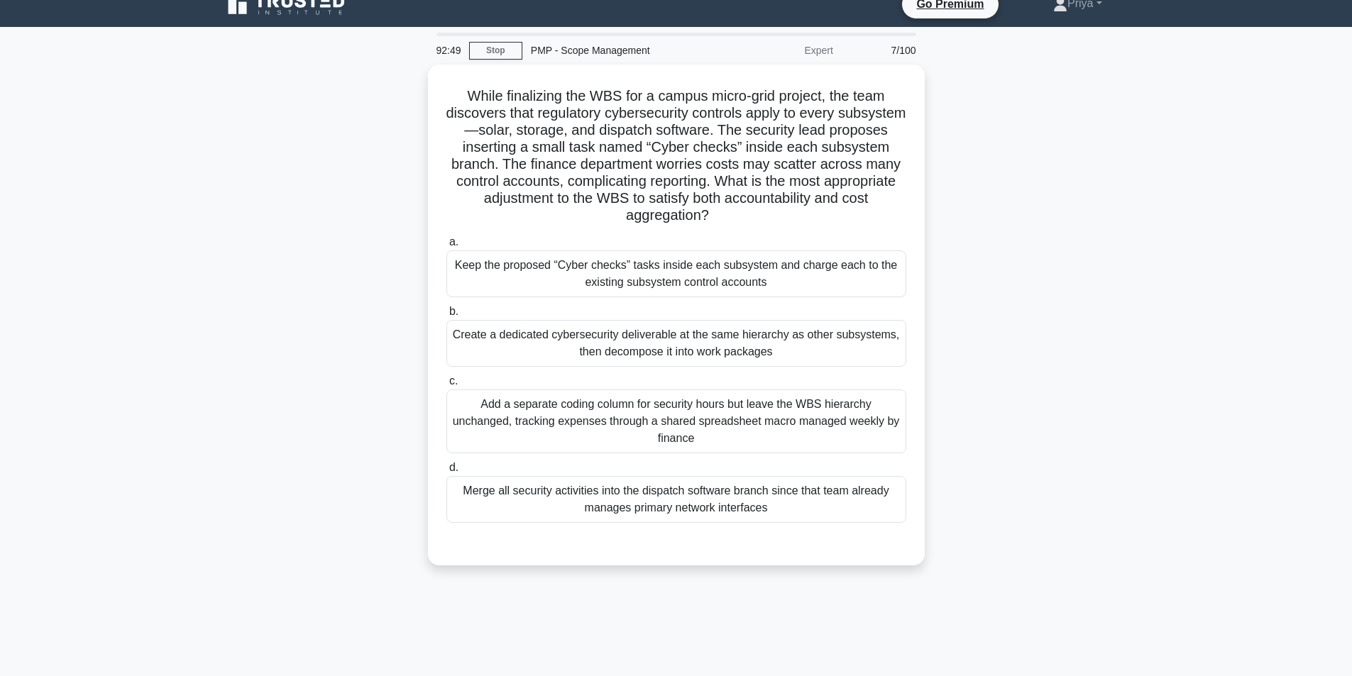
scroll to position [19, 0]
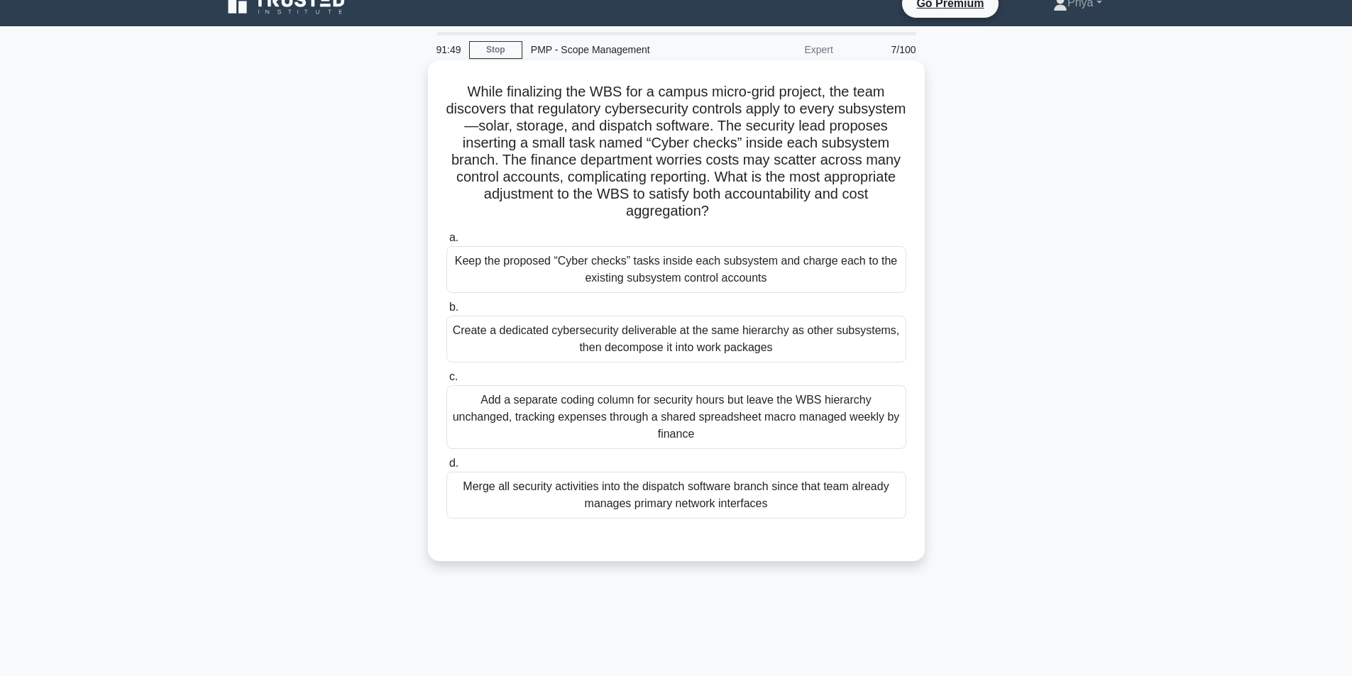
click at [469, 350] on div "Create a dedicated cybersecurity deliverable at the same hierarchy as other sub…" at bounding box center [676, 339] width 460 height 47
click at [446, 312] on input "b. Create a dedicated cybersecurity deliverable at the same hierarchy as other …" at bounding box center [446, 307] width 0 height 9
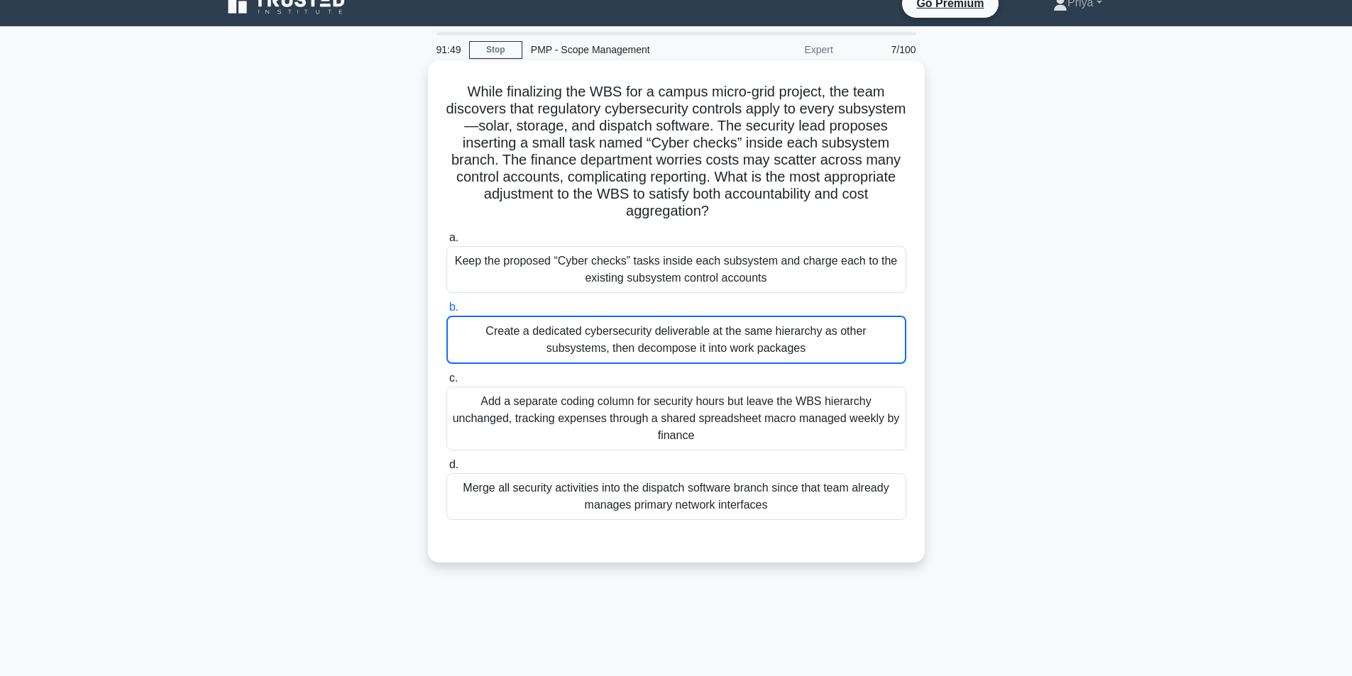
click at [469, 350] on div "Create a dedicated cybersecurity deliverable at the same hierarchy as other sub…" at bounding box center [676, 340] width 460 height 48
click at [446, 312] on input "b. Create a dedicated cybersecurity deliverable at the same hierarchy as other …" at bounding box center [446, 307] width 0 height 9
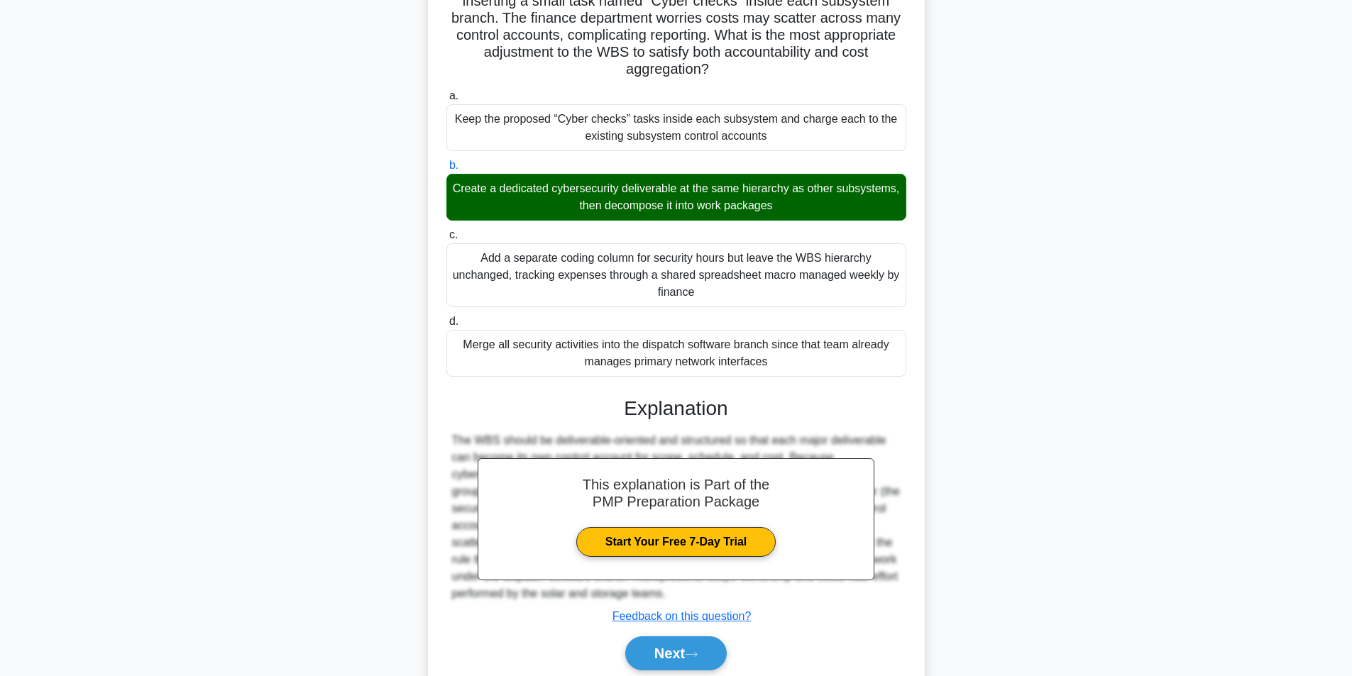
scroll to position [216, 0]
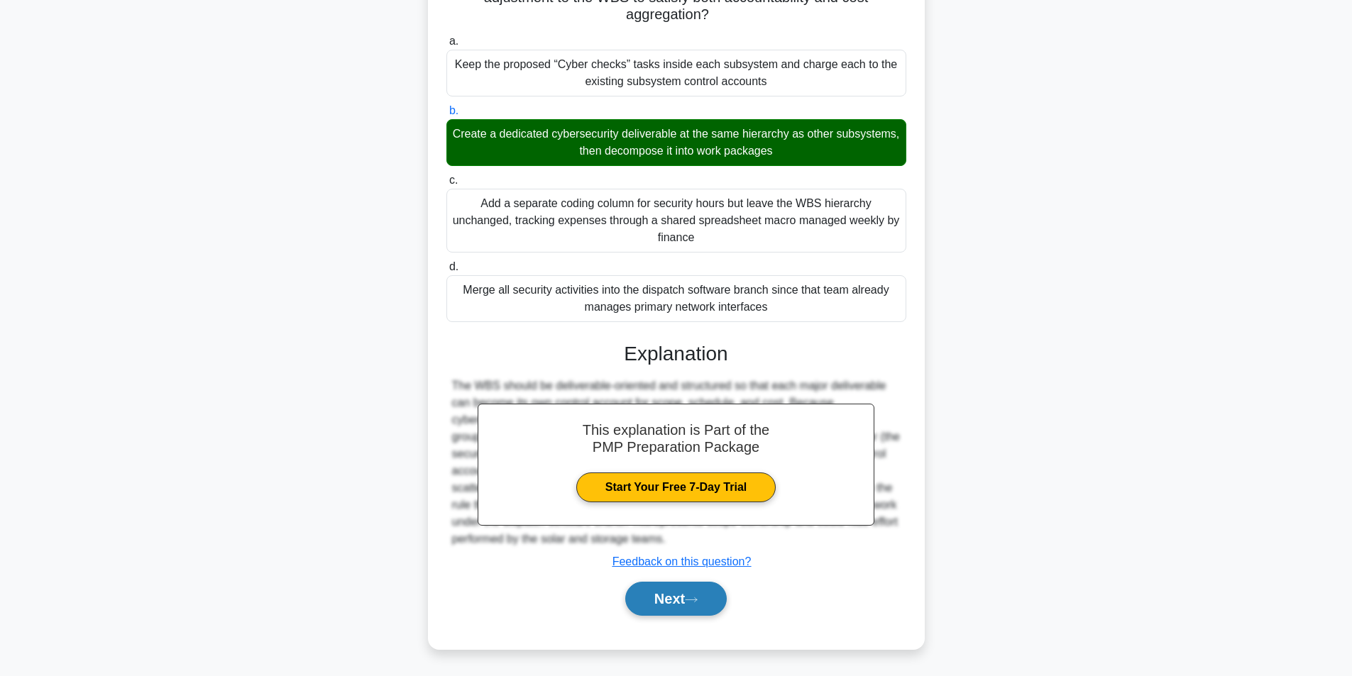
click at [687, 597] on button "Next" at bounding box center [676, 599] width 102 height 34
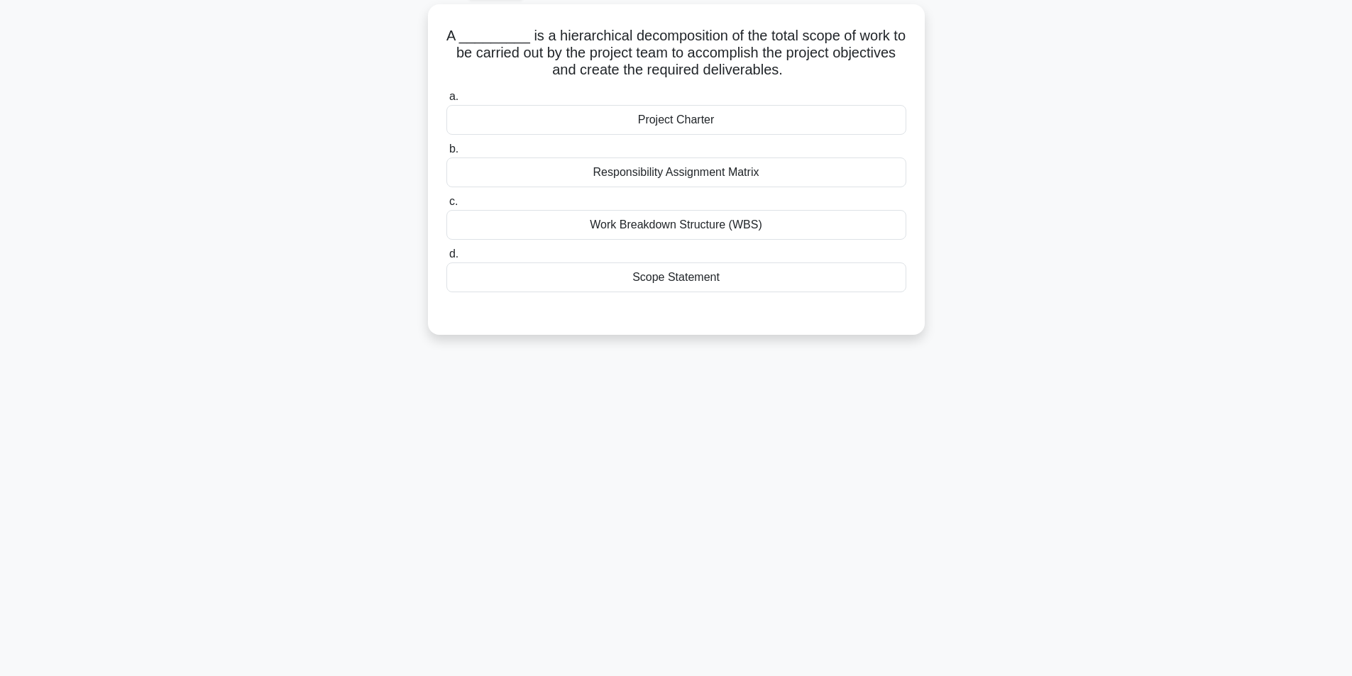
scroll to position [33, 0]
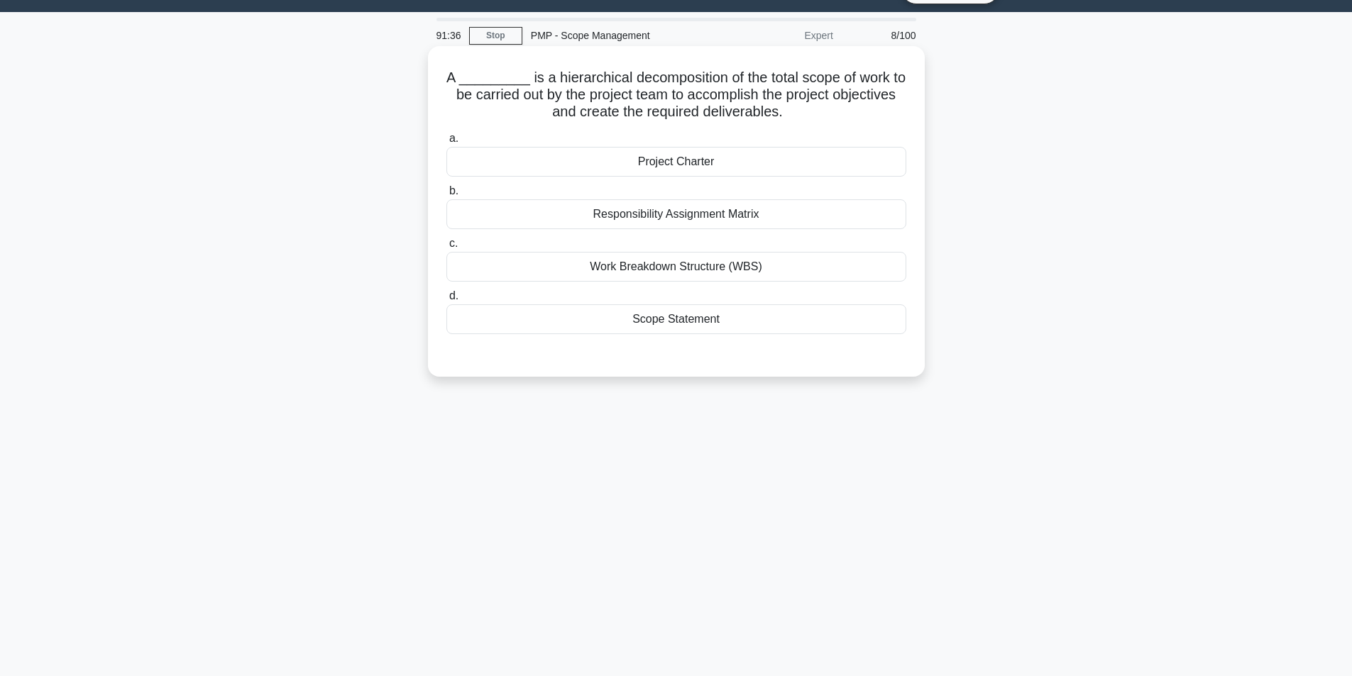
click at [695, 265] on div "Work Breakdown Structure (WBS)" at bounding box center [676, 267] width 460 height 30
click at [446, 248] on input "c. Work Breakdown Structure (WBS)" at bounding box center [446, 243] width 0 height 9
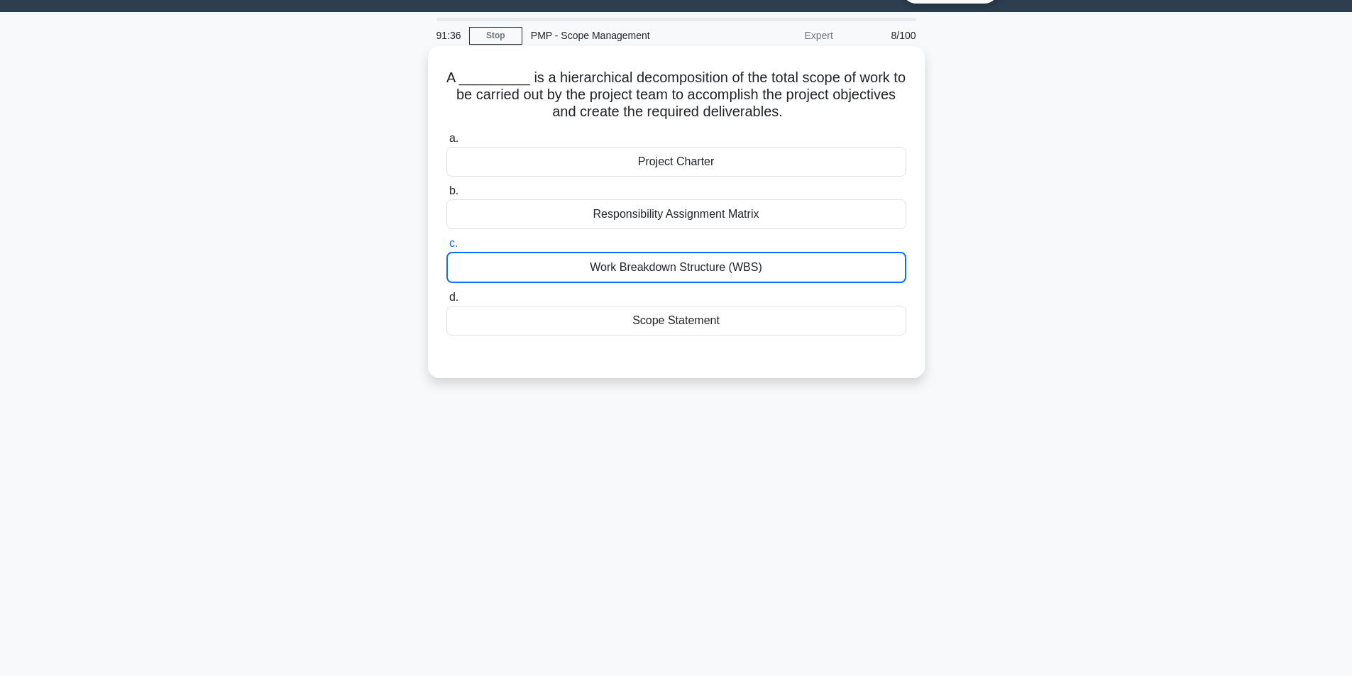
click at [695, 265] on div "Work Breakdown Structure (WBS)" at bounding box center [676, 267] width 460 height 31
click at [446, 248] on input "c. Work Breakdown Structure (WBS)" at bounding box center [446, 243] width 0 height 9
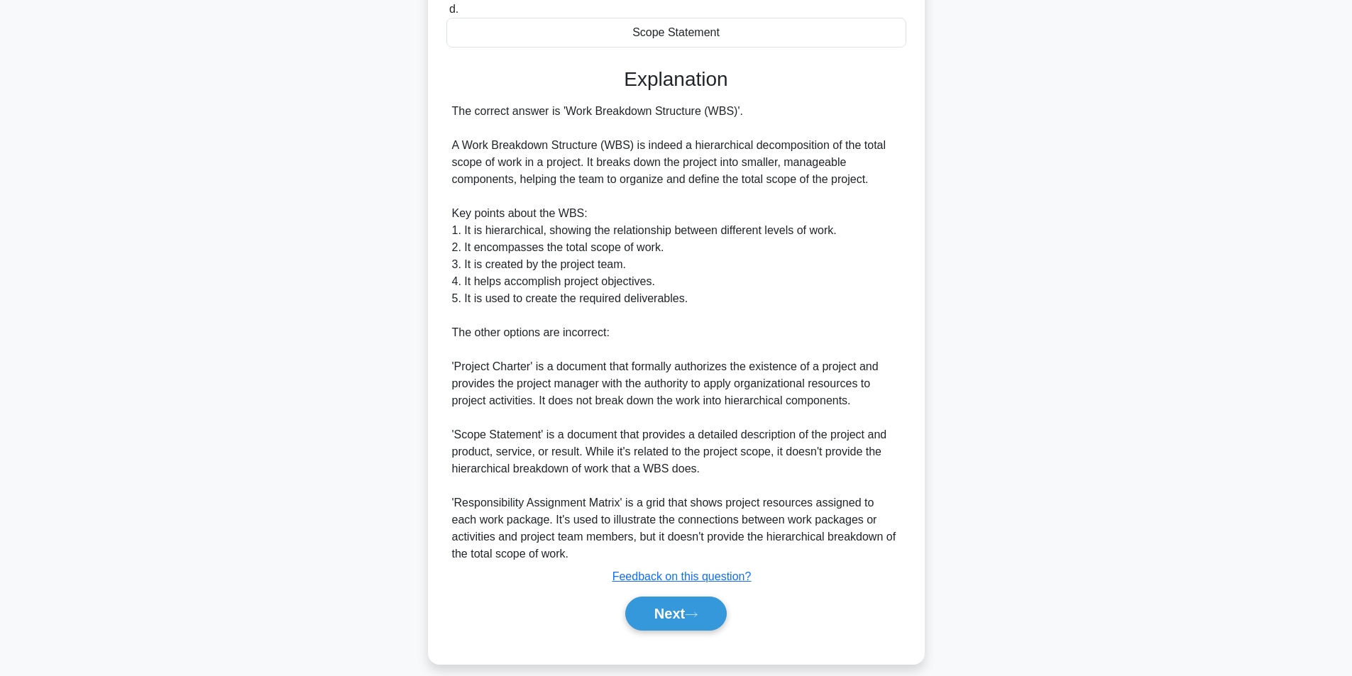
scroll to position [336, 0]
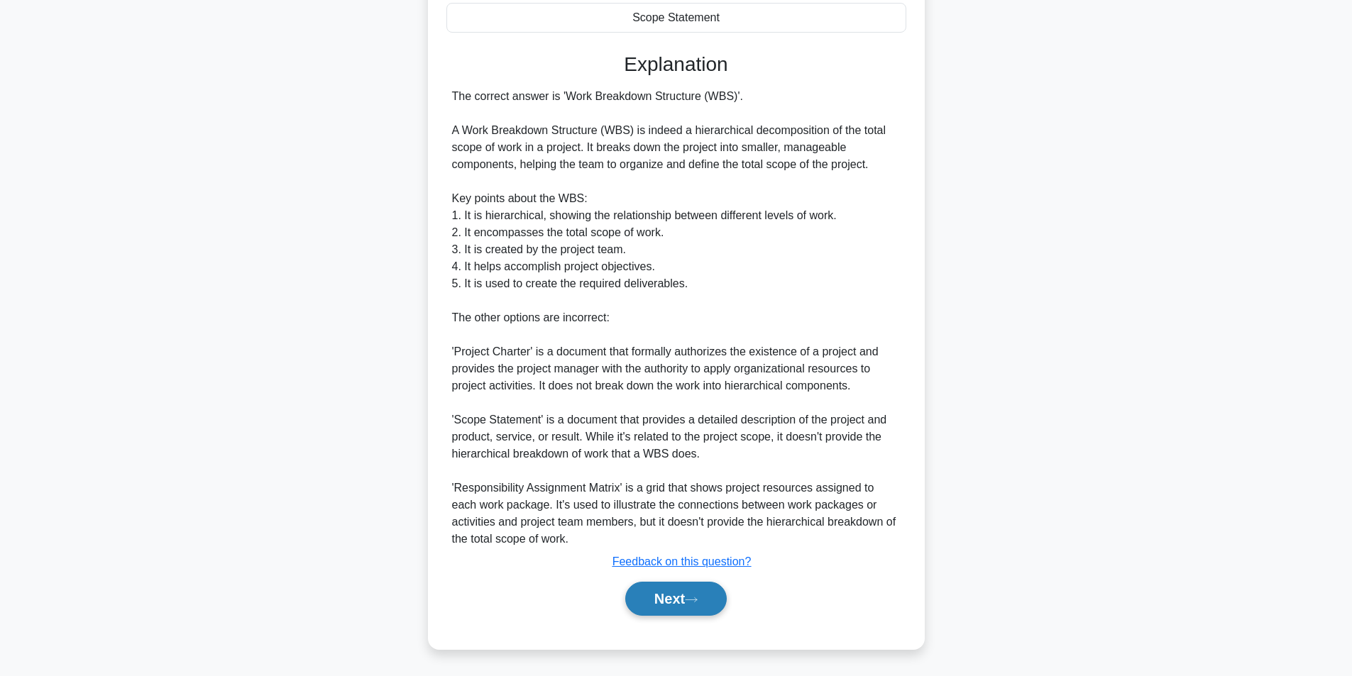
click at [654, 613] on button "Next" at bounding box center [676, 599] width 102 height 34
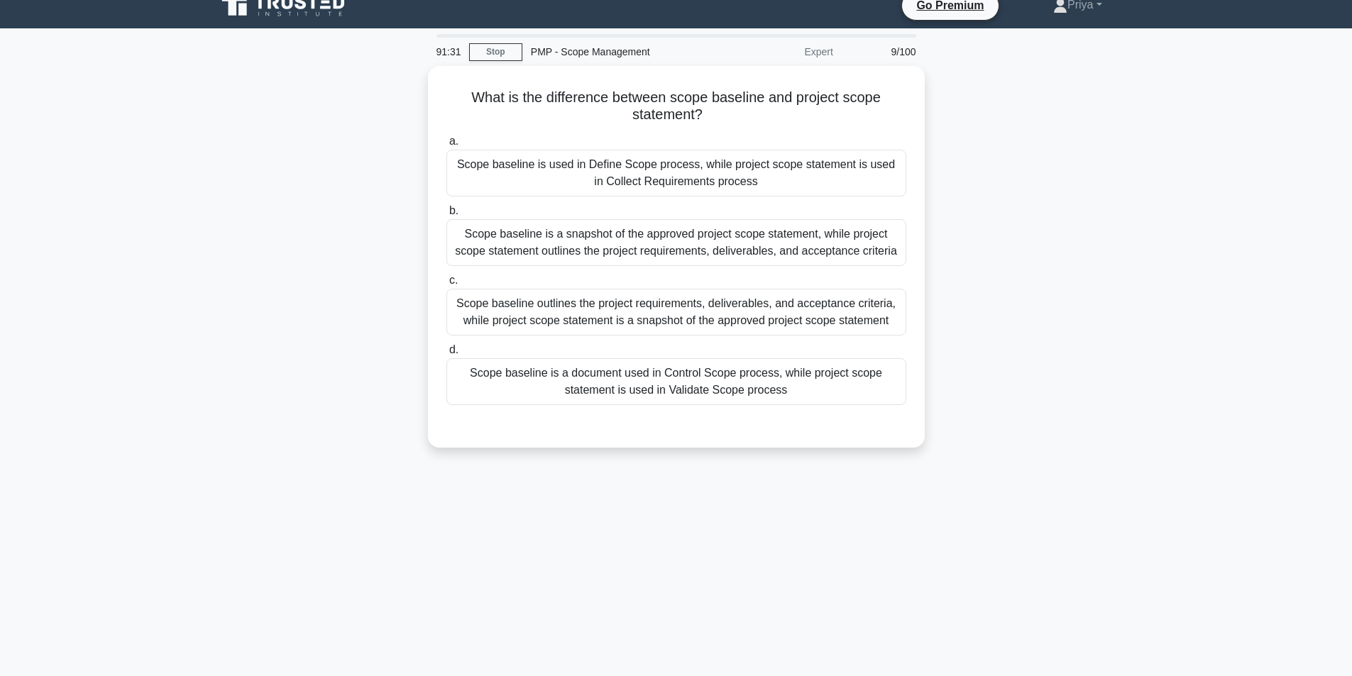
scroll to position [0, 0]
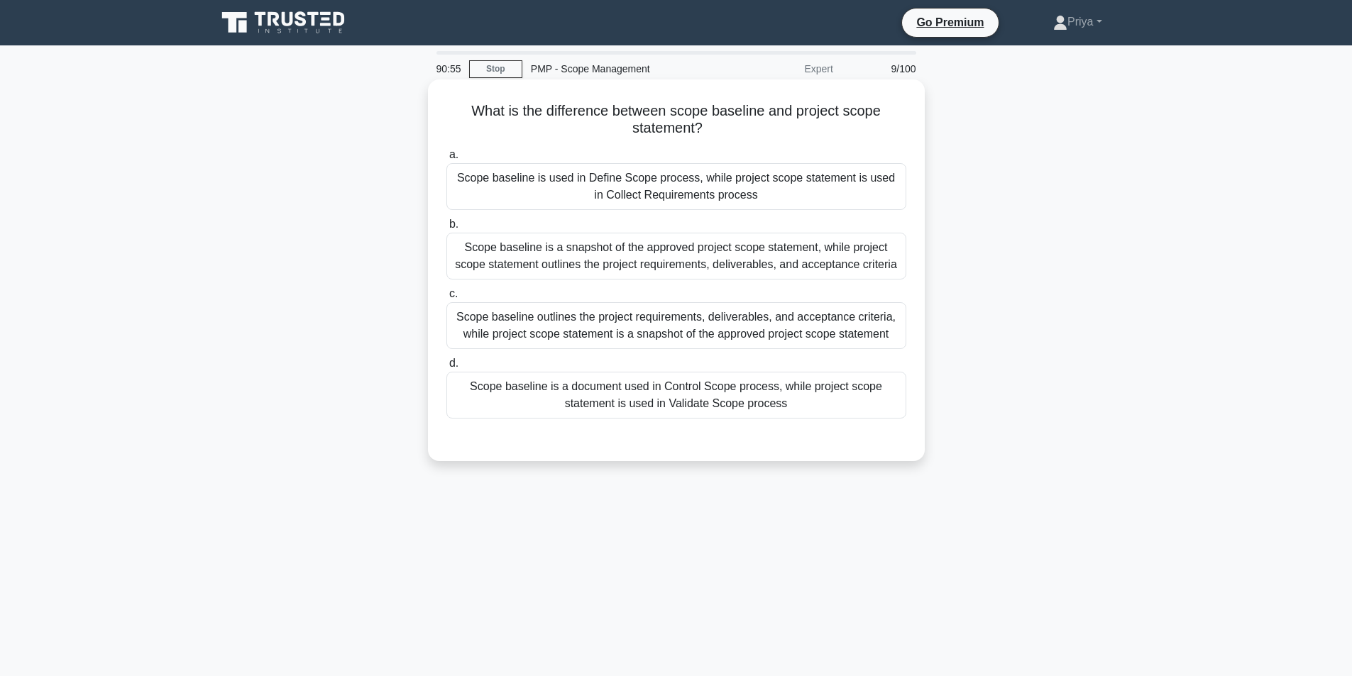
click at [757, 336] on div "Scope baseline outlines the project requirements, deliverables, and acceptance …" at bounding box center [676, 325] width 460 height 47
click at [446, 299] on input "c. Scope baseline outlines the project requirements, deliverables, and acceptan…" at bounding box center [446, 294] width 0 height 9
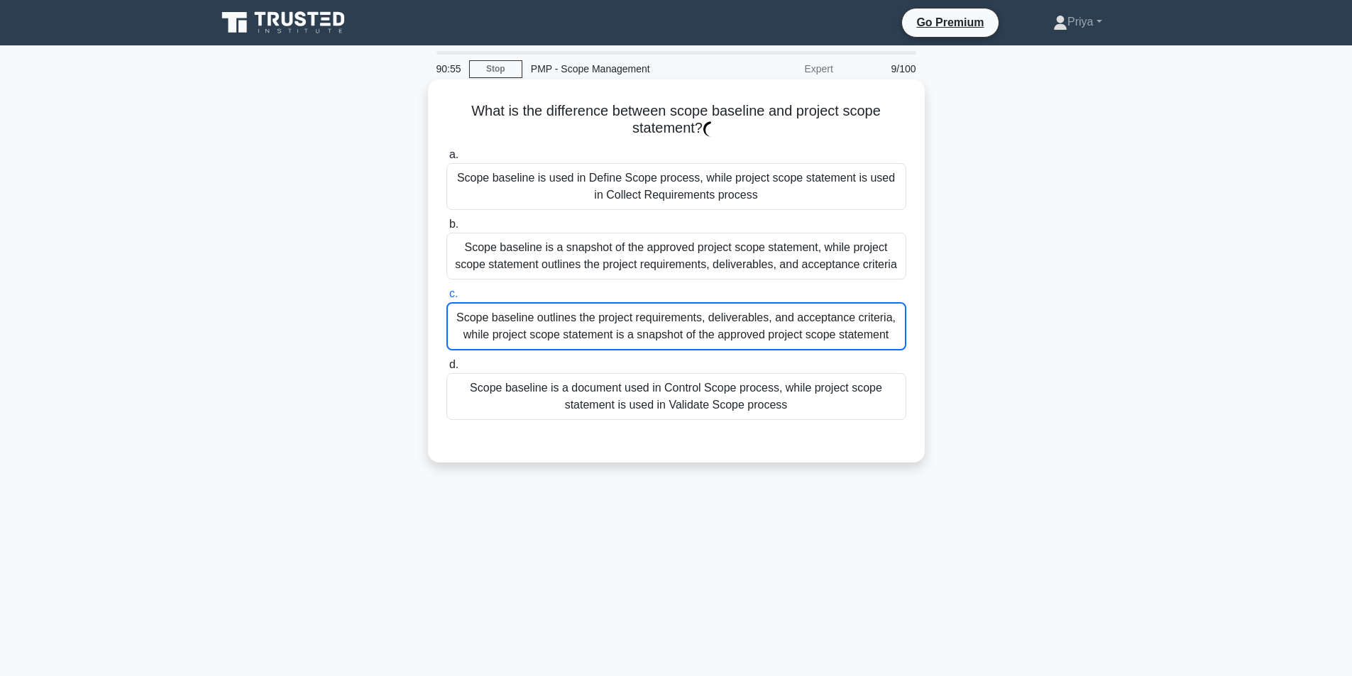
click at [757, 336] on div "Scope baseline outlines the project requirements, deliverables, and acceptance …" at bounding box center [676, 326] width 460 height 48
click at [446, 299] on input "c. Scope baseline outlines the project requirements, deliverables, and acceptan…" at bounding box center [446, 294] width 0 height 9
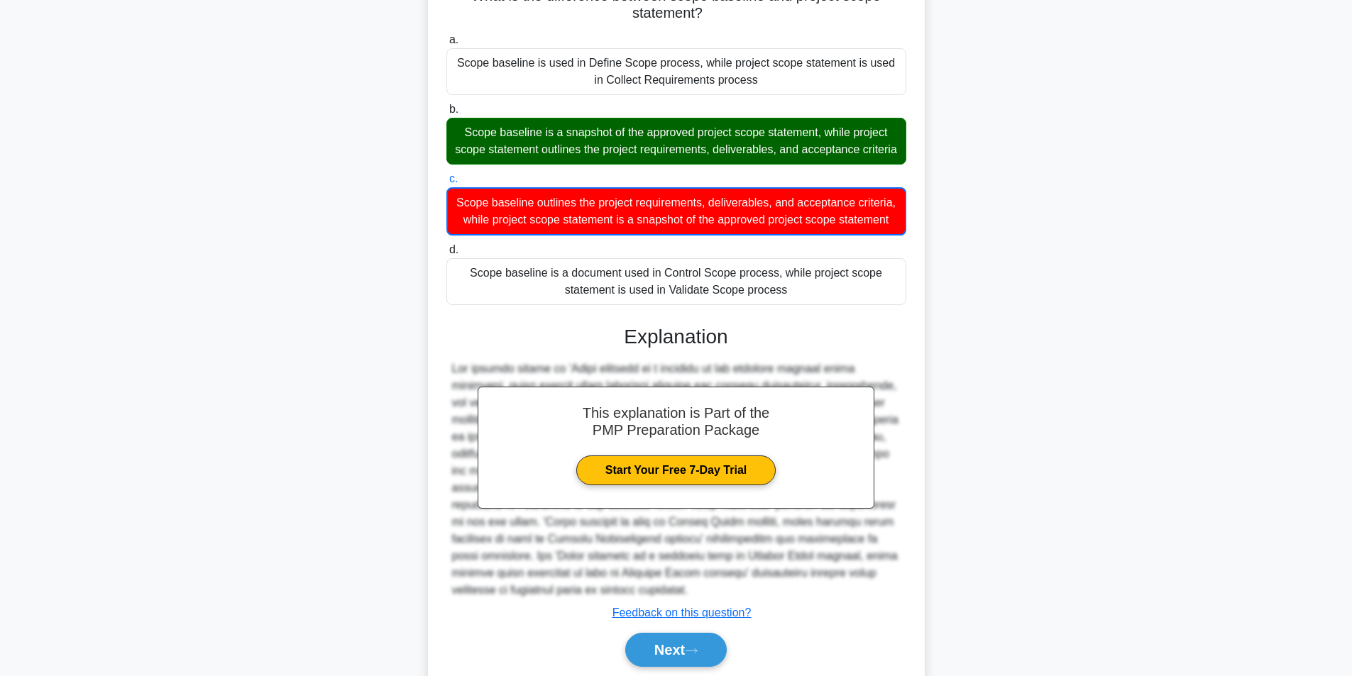
scroll to position [201, 0]
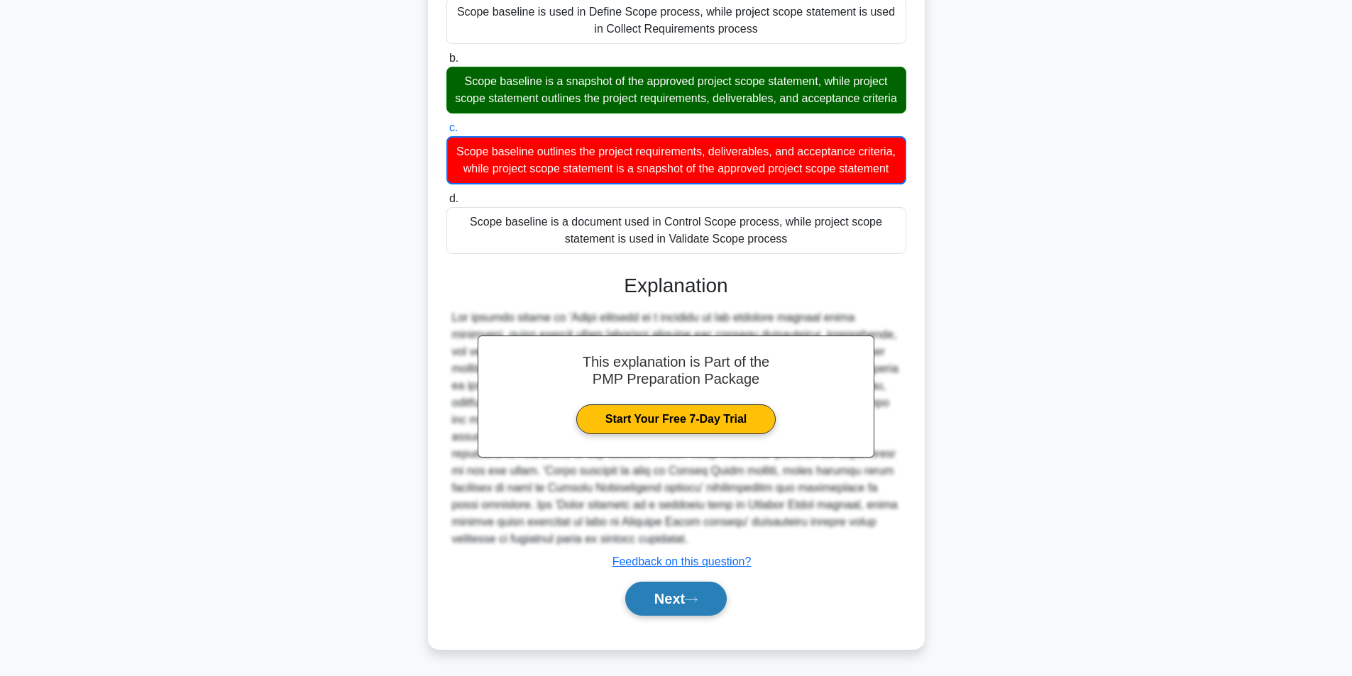
click at [668, 602] on button "Next" at bounding box center [676, 599] width 102 height 34
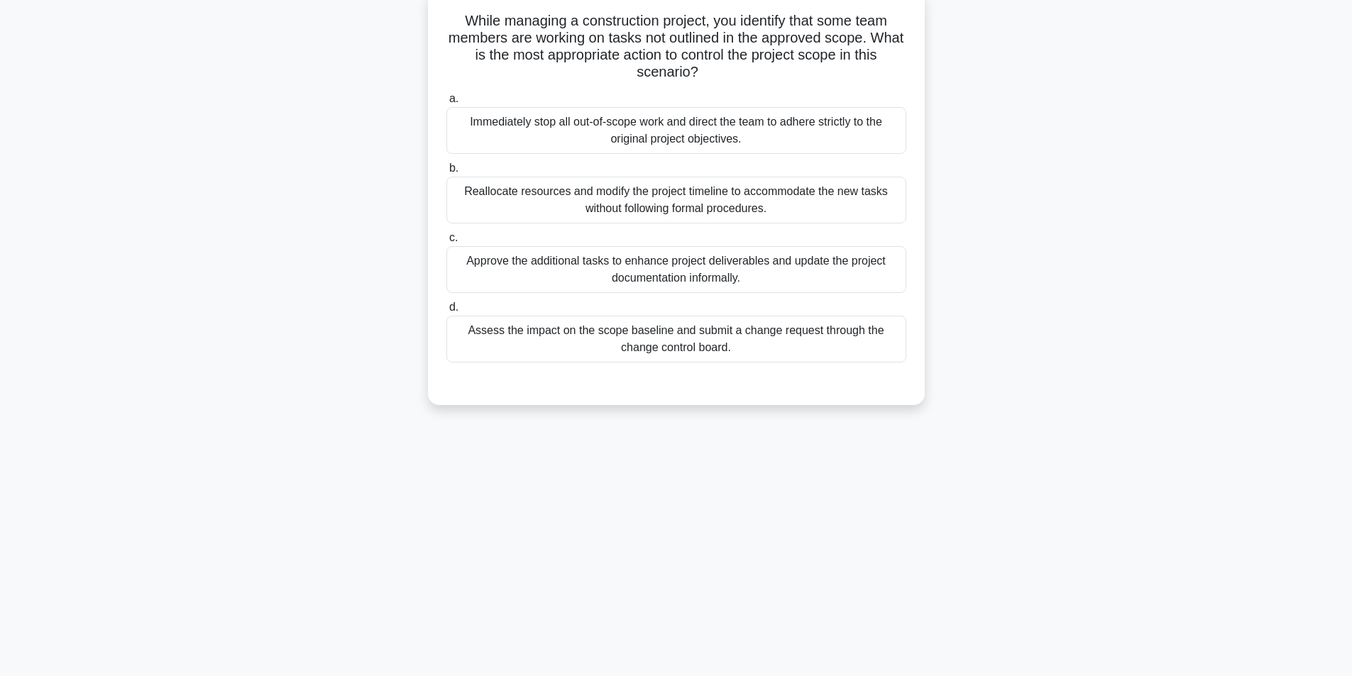
click at [572, 139] on div "Immediately stop all out-of-scope work and direct the team to adhere strictly t…" at bounding box center [676, 130] width 460 height 47
click at [446, 104] on input "a. Immediately stop all out-of-scope work and direct the team to adhere strictl…" at bounding box center [446, 98] width 0 height 9
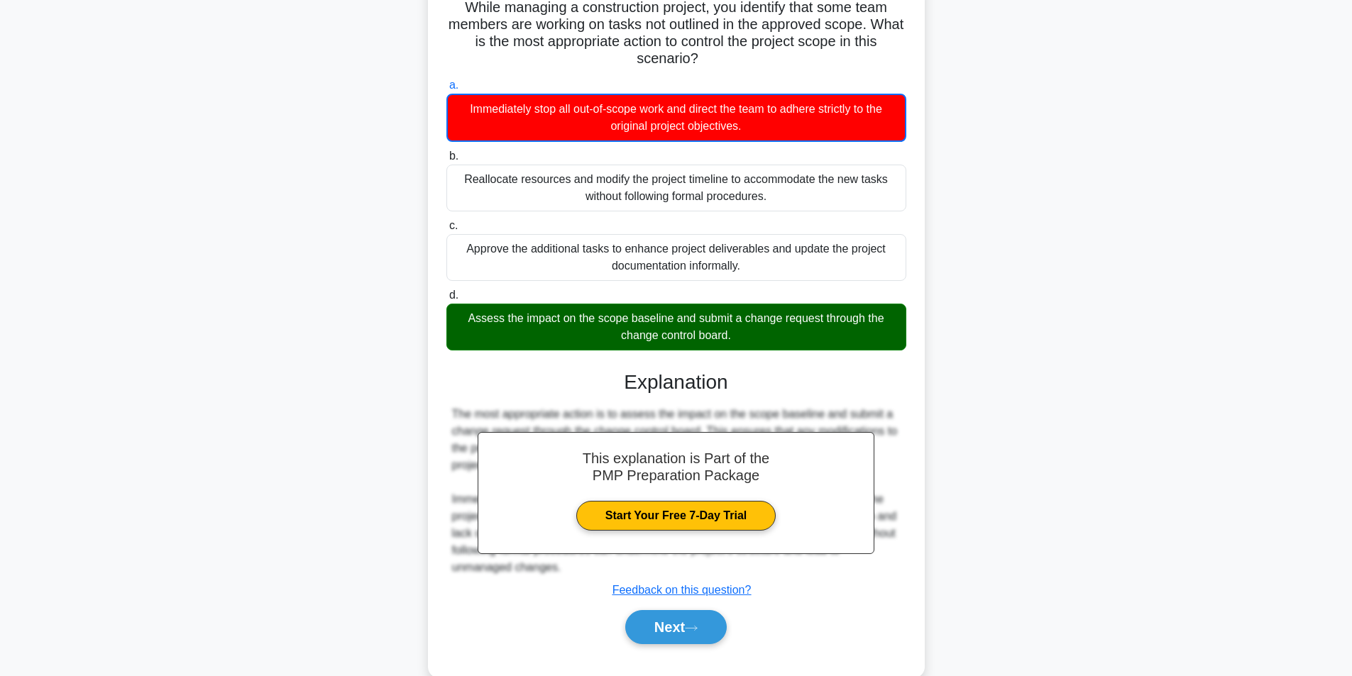
scroll to position [133, 0]
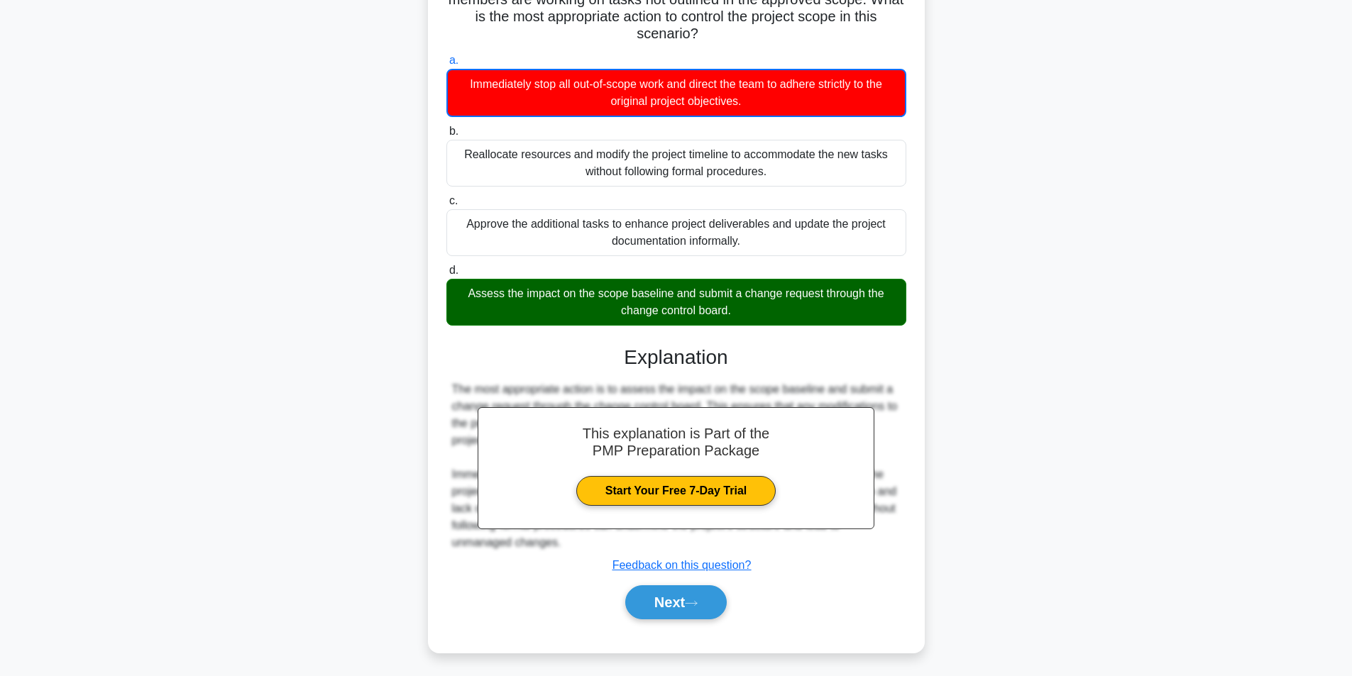
click at [1330, 364] on main "87:56 Stop PMP - Scope Management Expert 10/100 While managing a construction p…" at bounding box center [676, 294] width 1352 height 762
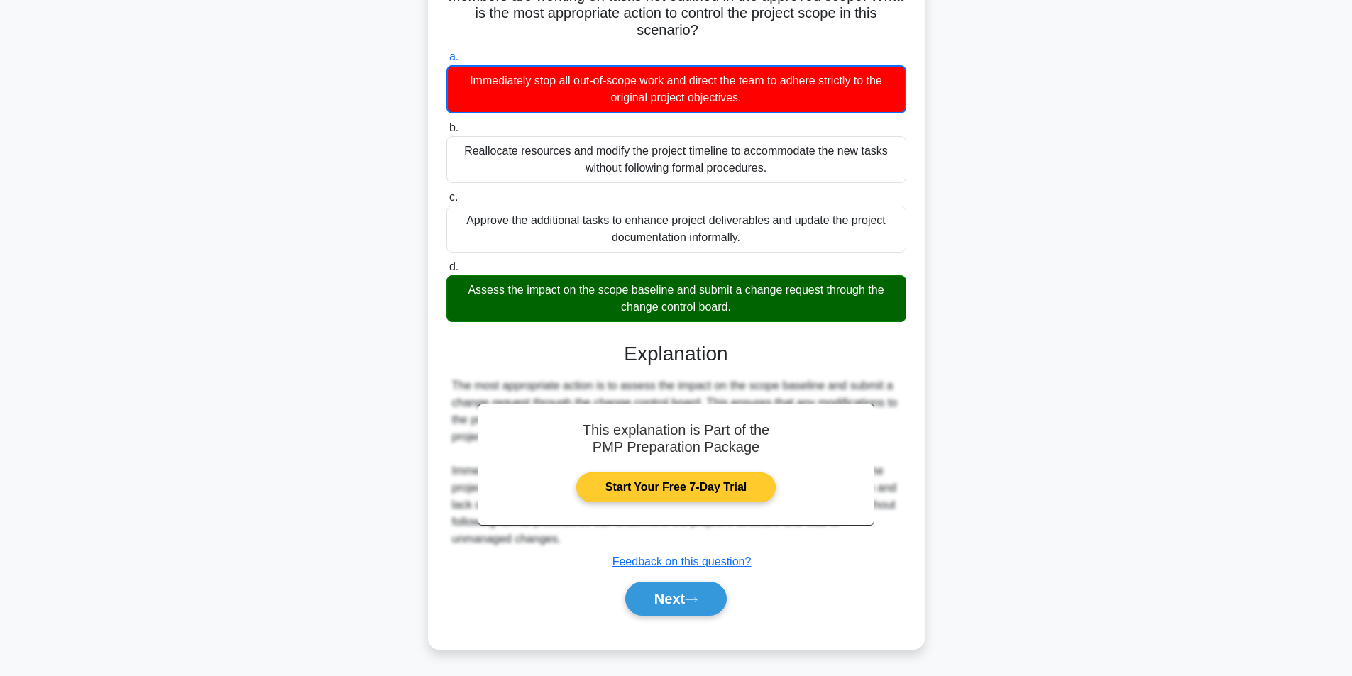
click at [698, 491] on link "Start Your Free 7-Day Trial" at bounding box center [675, 488] width 199 height 30
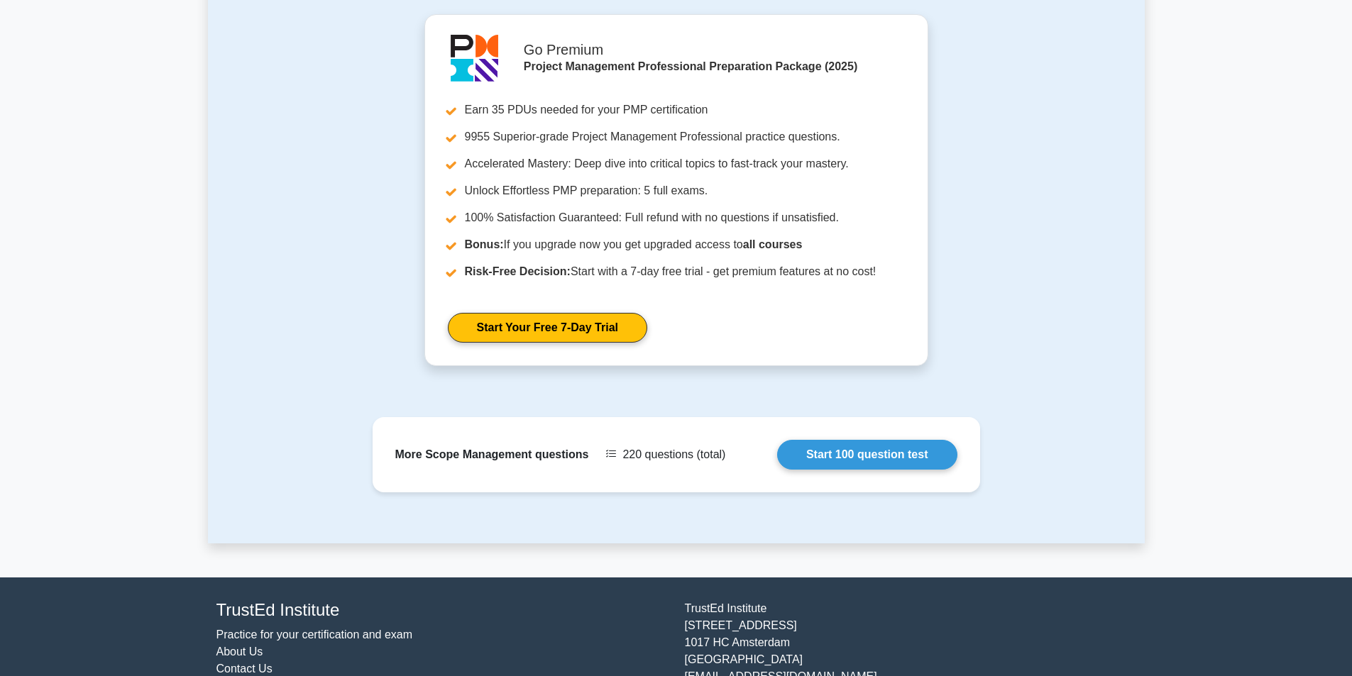
scroll to position [1072, 0]
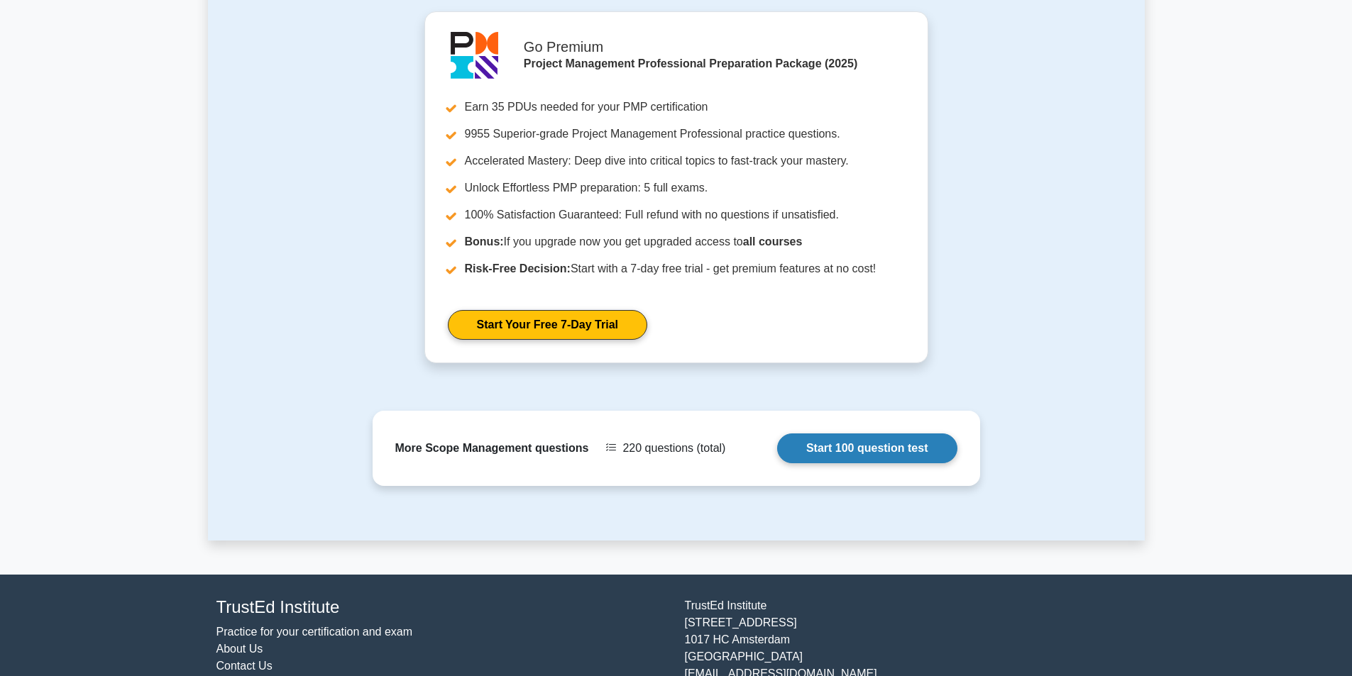
click at [888, 434] on link "Start 100 question test" at bounding box center [867, 449] width 180 height 30
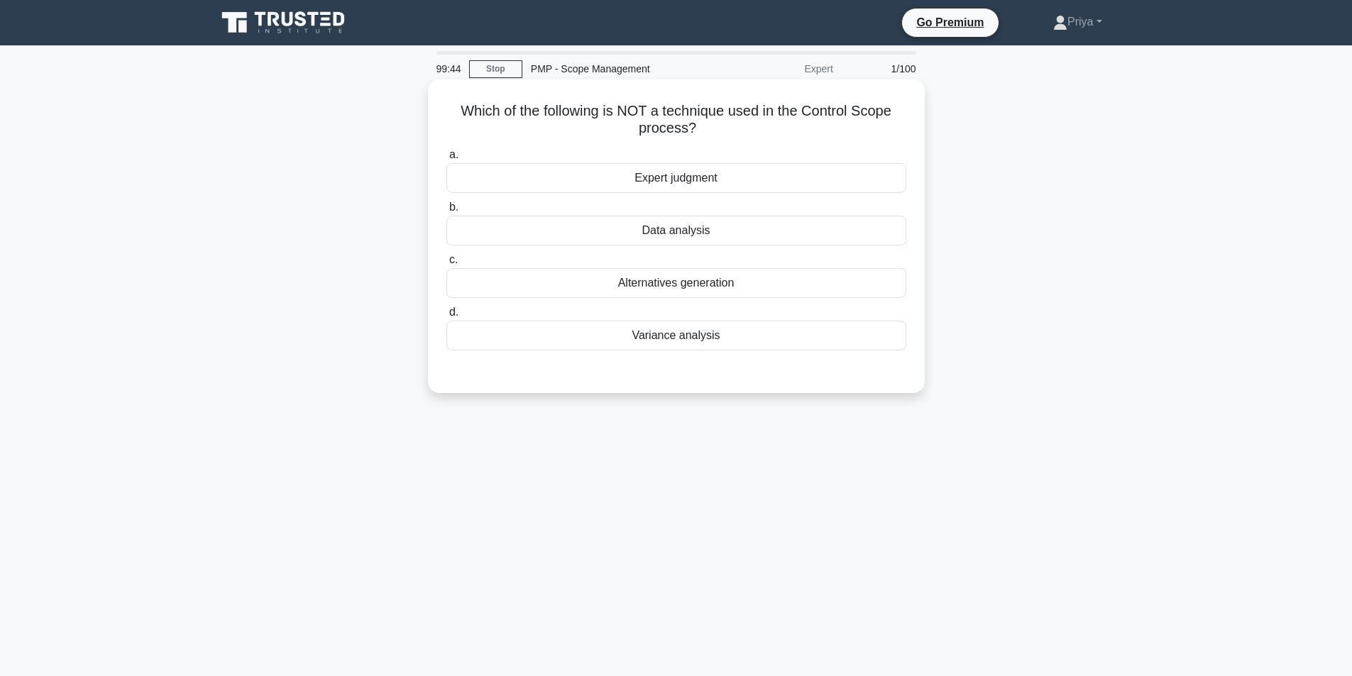
click at [677, 292] on div "Alternatives generation" at bounding box center [676, 283] width 460 height 30
click at [446, 265] on input "c. Alternatives generation" at bounding box center [446, 260] width 0 height 9
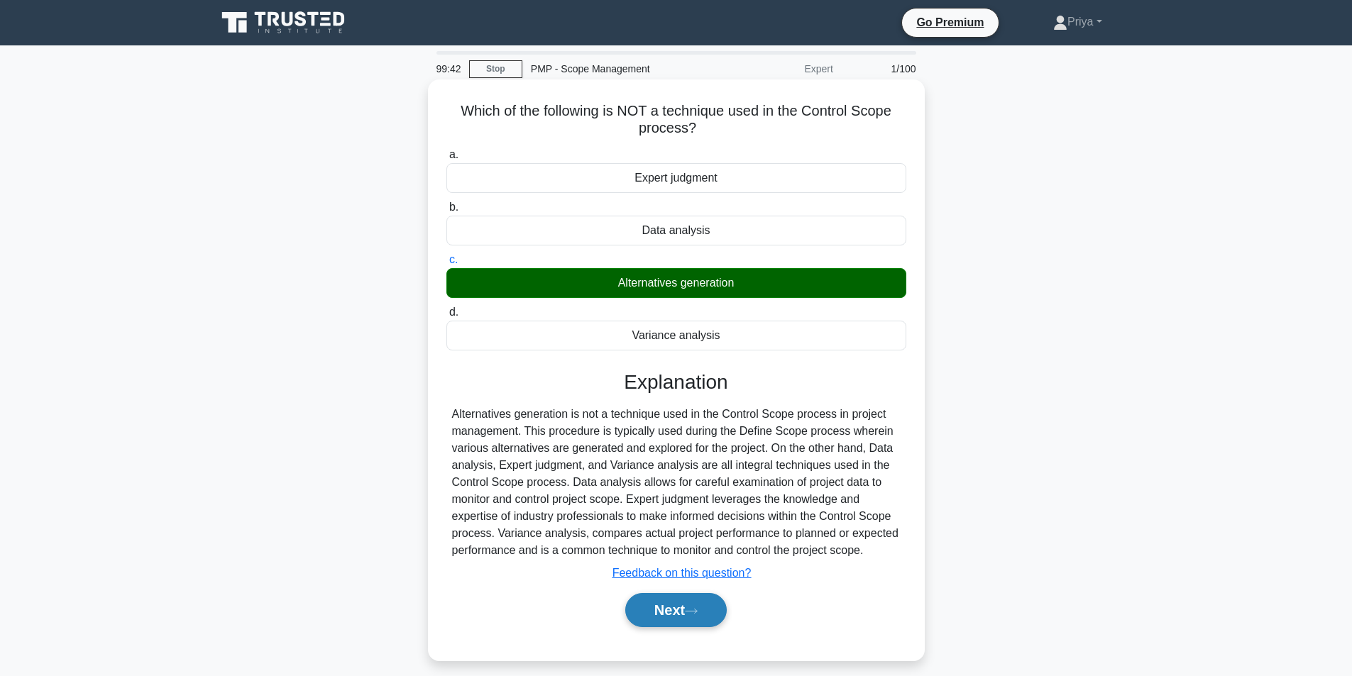
click at [698, 611] on icon at bounding box center [691, 612] width 13 height 8
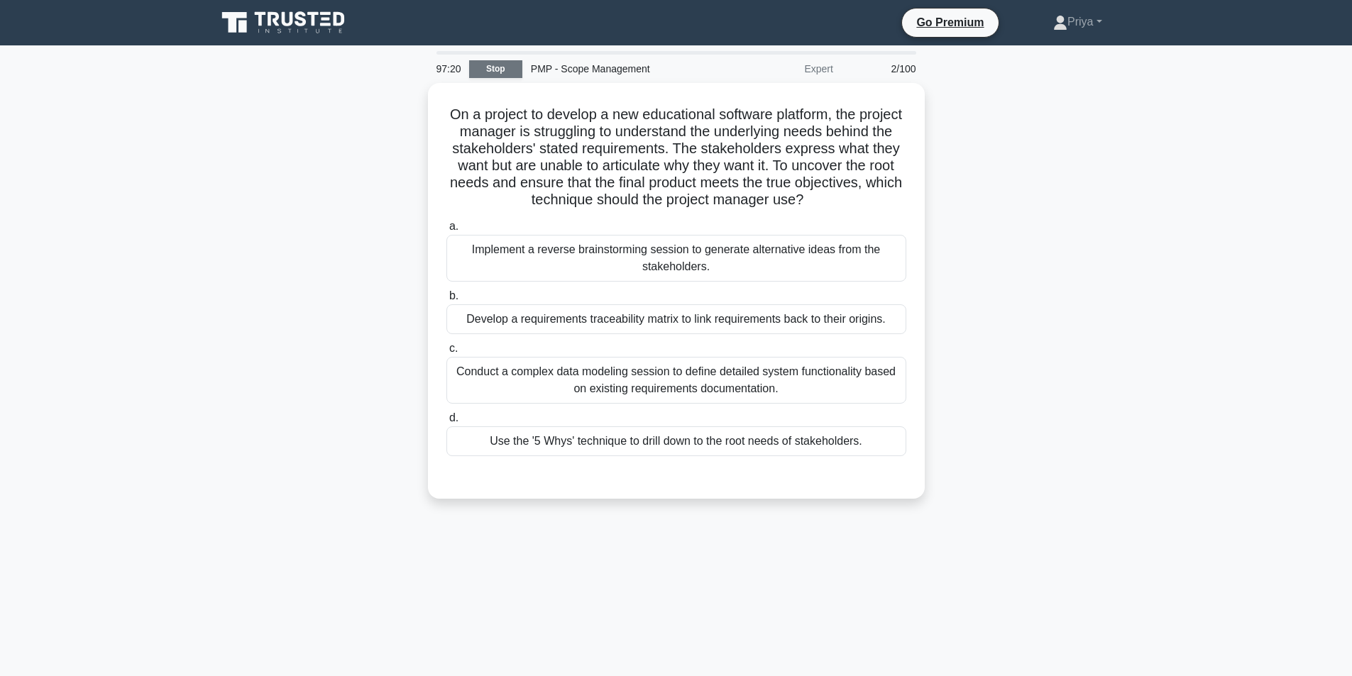
click at [509, 62] on link "Stop" at bounding box center [495, 69] width 53 height 18
